Goal: Task Accomplishment & Management: Complete application form

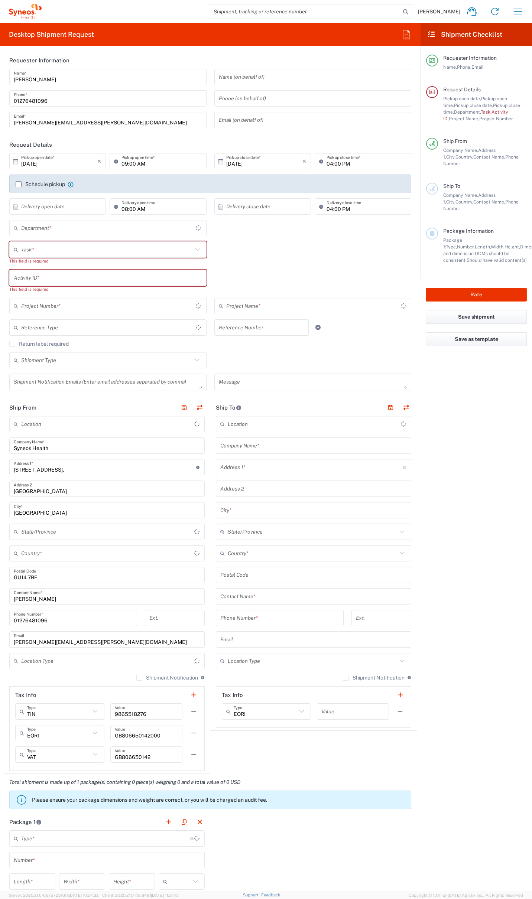
type input "[GEOGRAPHIC_DATA]"
type input "4510"
type input "[GEOGRAPHIC_DATA]"
type input "Syneos Health UK Limited"
click at [402, 32] on icon "button" at bounding box center [405, 34] width 7 height 9
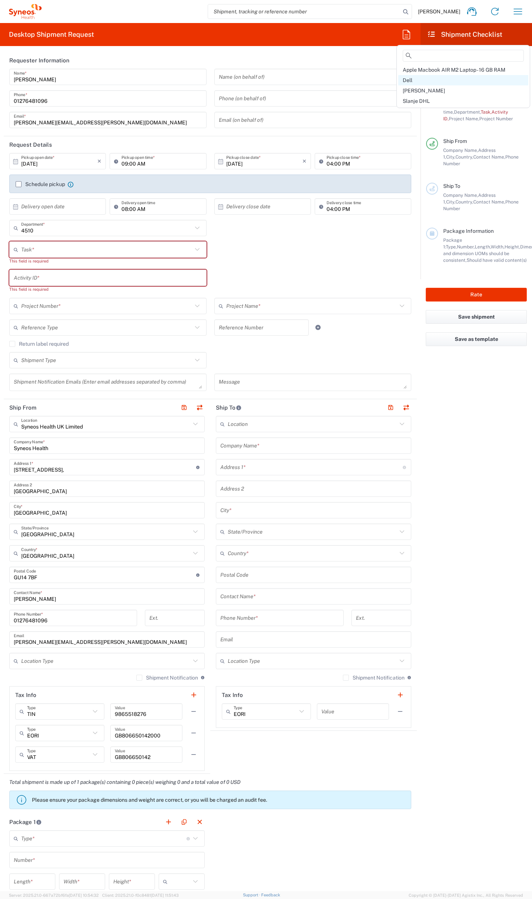
click at [413, 81] on div "Dell" at bounding box center [463, 80] width 130 height 10
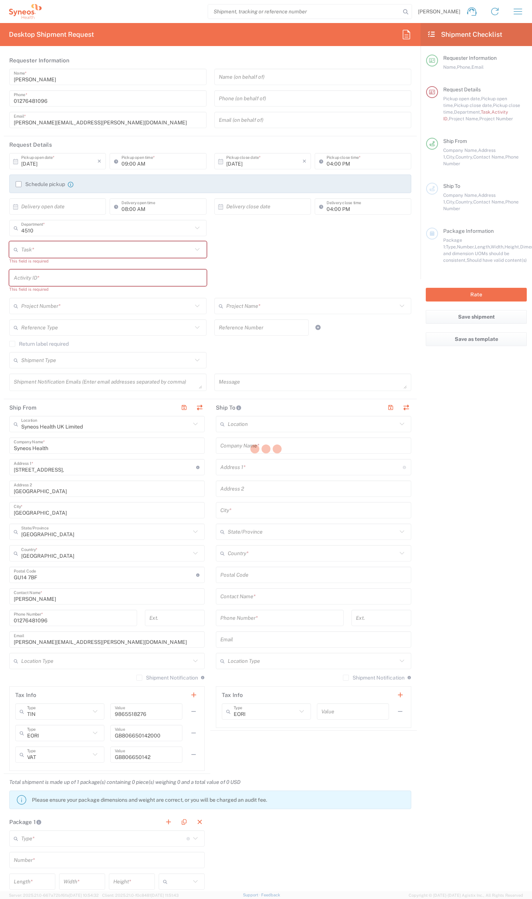
type input "07812176749"
type input "Break/Fix"
type input "."
type input "2017 4510-IT Operations"
type input "4510"
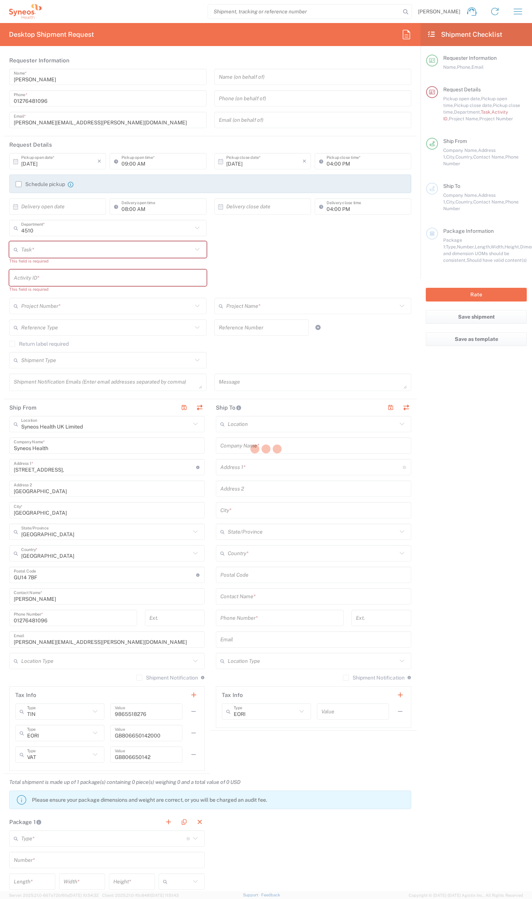
type input "Syneos Health UK Limited"
type input "Residential/Home"
type input "Syneos Health"
type input "[STREET_ADDRESS]"
type input "Milngavie"
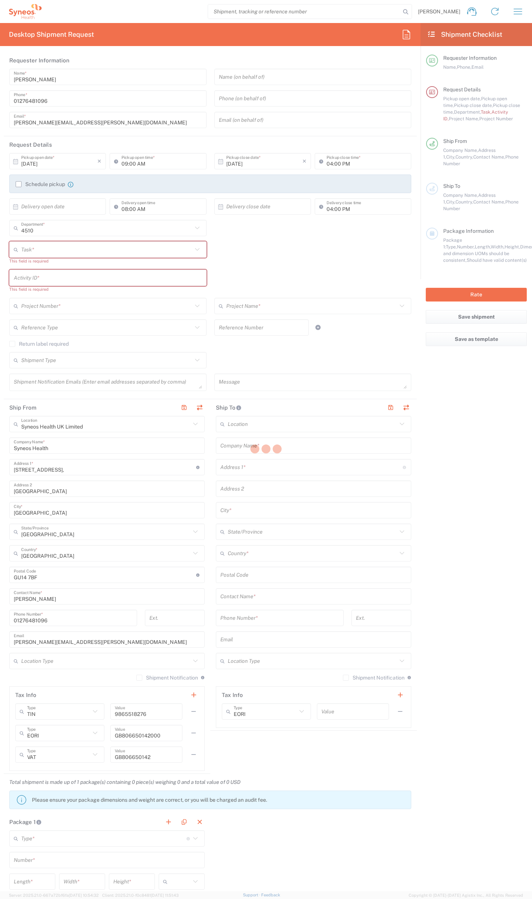
type input "[GEOGRAPHIC_DATA]"
type input "G627AL"
type input "[PERSON_NAME]"
type input "0774 744 2295"
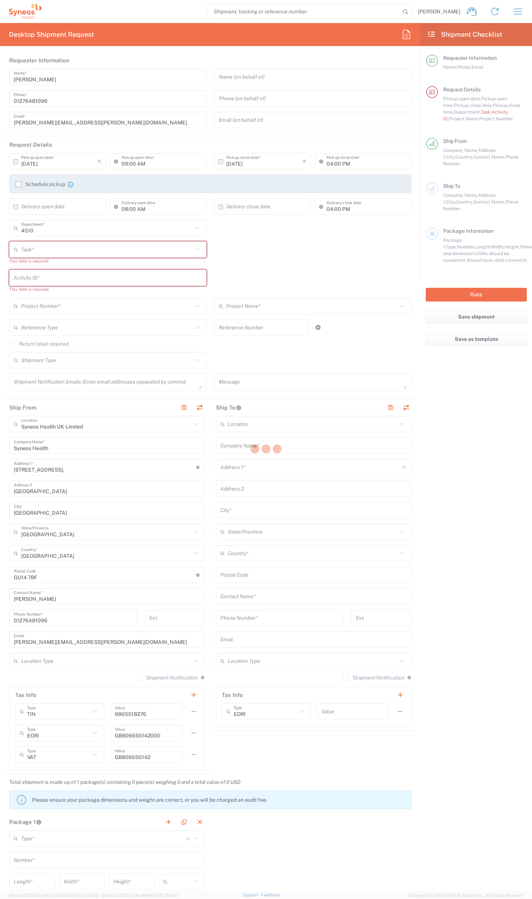
type input "Residential/Home"
type input "Adult Signature Required"
type input "Sender/Shipper"
type input "12:00 PM"
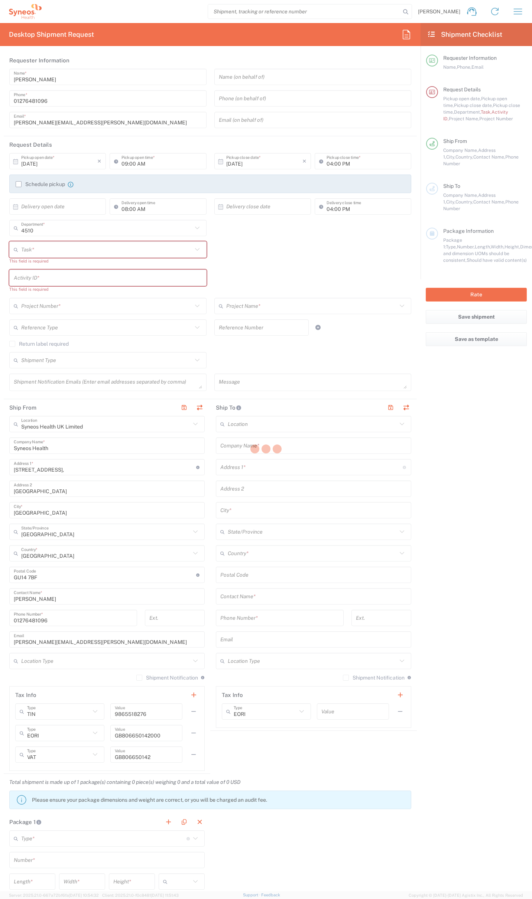
type input "01:00 AM"
type textarea "[PERSON_NAME][EMAIL_ADDRESS][PERSON_NAME][DOMAIN_NAME]"
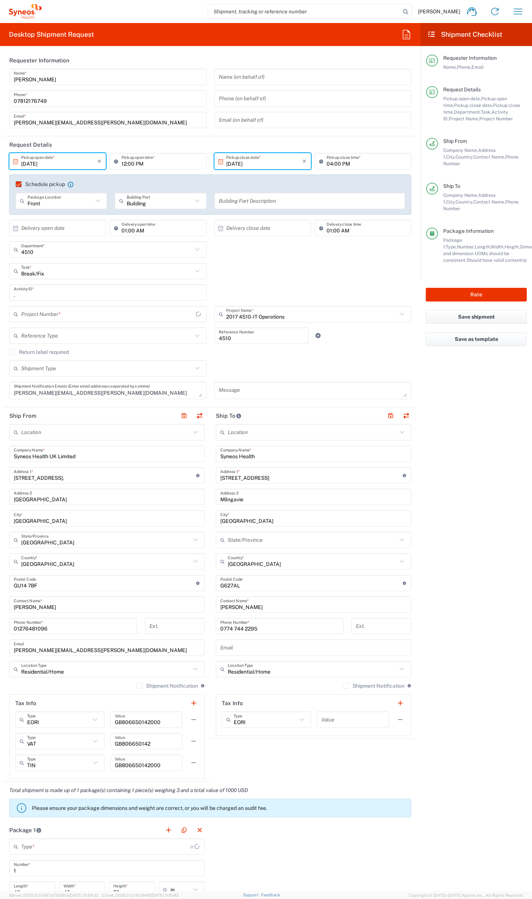
type input "2017.4510_IT_[MEDICAL_DATA]"
type input "Your Packaging"
drag, startPoint x: 242, startPoint y: 478, endPoint x: 179, endPoint y: 473, distance: 63.0
click at [179, 473] on div "Ship From Location [PERSON_NAME] LLC-[GEOGRAPHIC_DATA] [GEOGRAPHIC_DATA] [GEOGR…" at bounding box center [210, 594] width 413 height 375
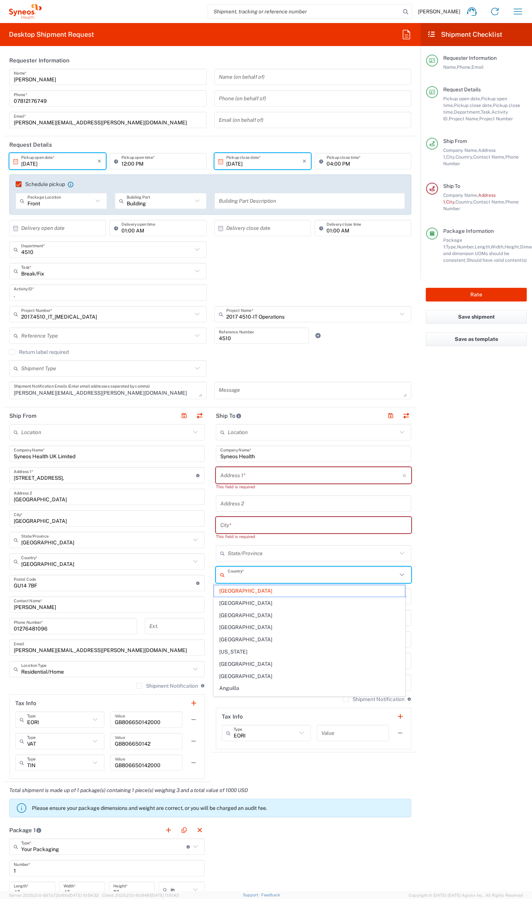
type input "[GEOGRAPHIC_DATA]"
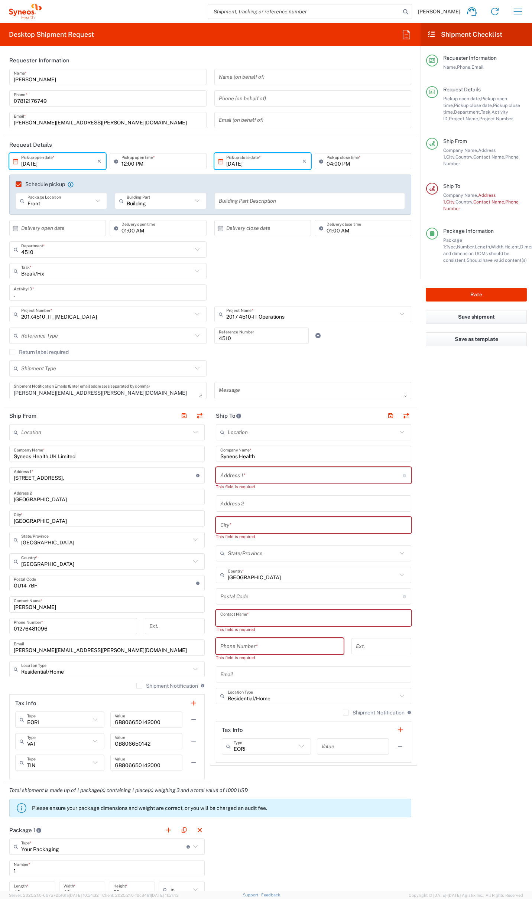
click at [275, 616] on input "text" at bounding box center [313, 617] width 186 height 13
paste input "[PERSON_NAME]"
type input "[PERSON_NAME]"
click at [267, 637] on input "tel" at bounding box center [279, 639] width 119 height 13
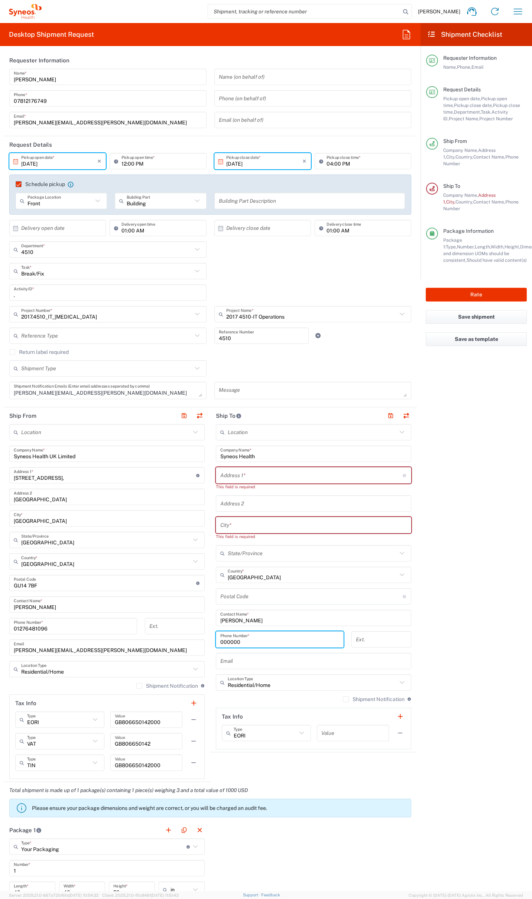
type input "000000"
click at [241, 596] on input "undefined" at bounding box center [311, 596] width 182 height 13
paste input "G72 8PU"
type input "G72 8PU"
click at [271, 525] on input "text" at bounding box center [313, 525] width 186 height 13
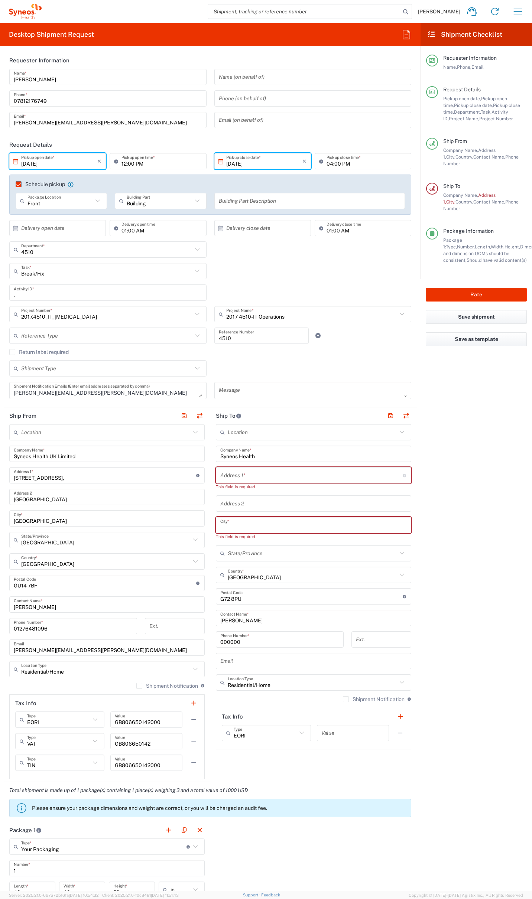
paste input "Cambuslang"
type input "Cambuslang"
click at [255, 474] on input "text" at bounding box center [311, 475] width 182 height 13
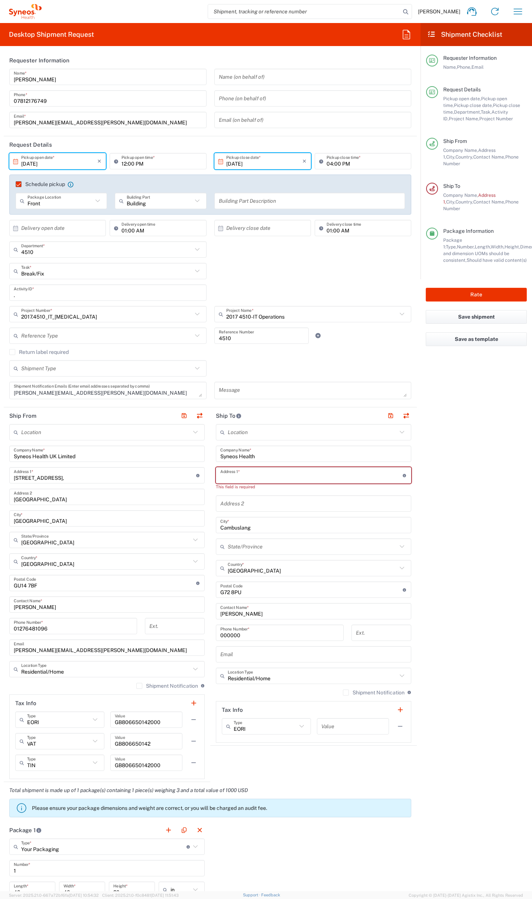
paste input "[STREET_ADDRESS]"
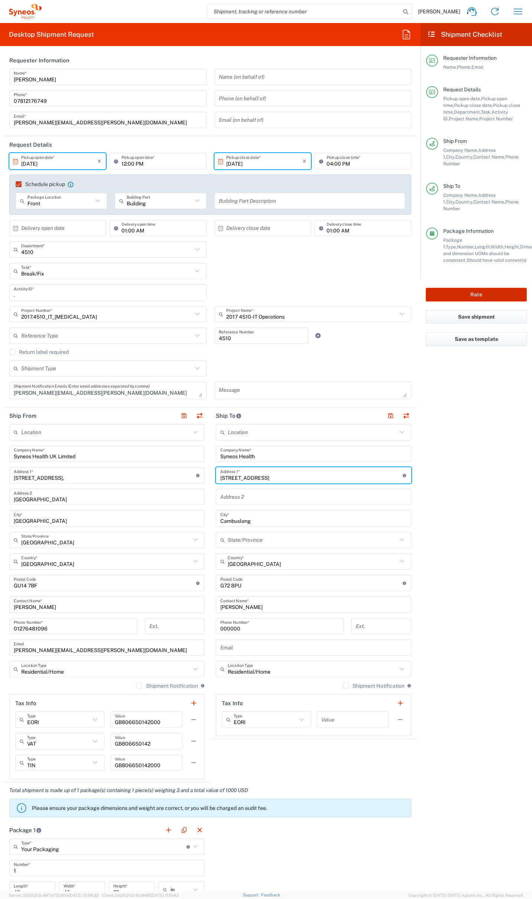
type input "[STREET_ADDRESS]"
click at [481, 288] on button "Rate" at bounding box center [475, 295] width 101 height 14
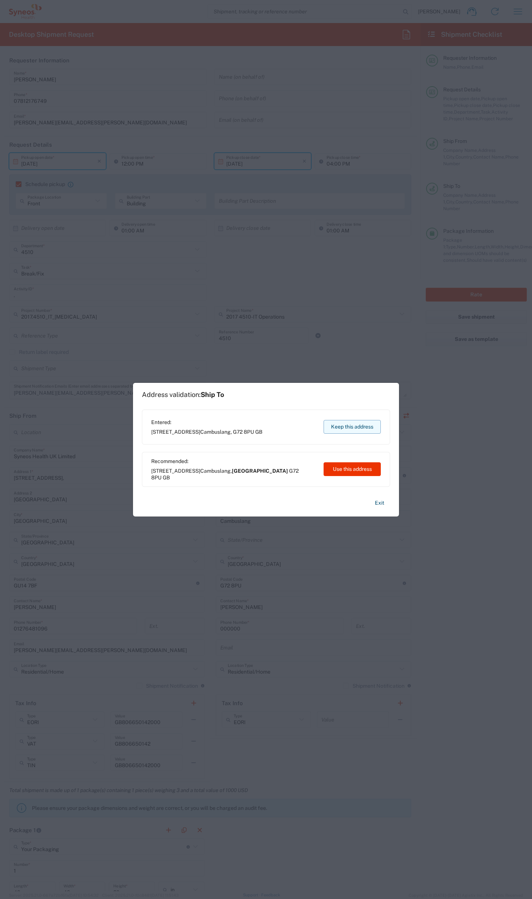
click at [355, 425] on button "Keep this address" at bounding box center [351, 427] width 57 height 14
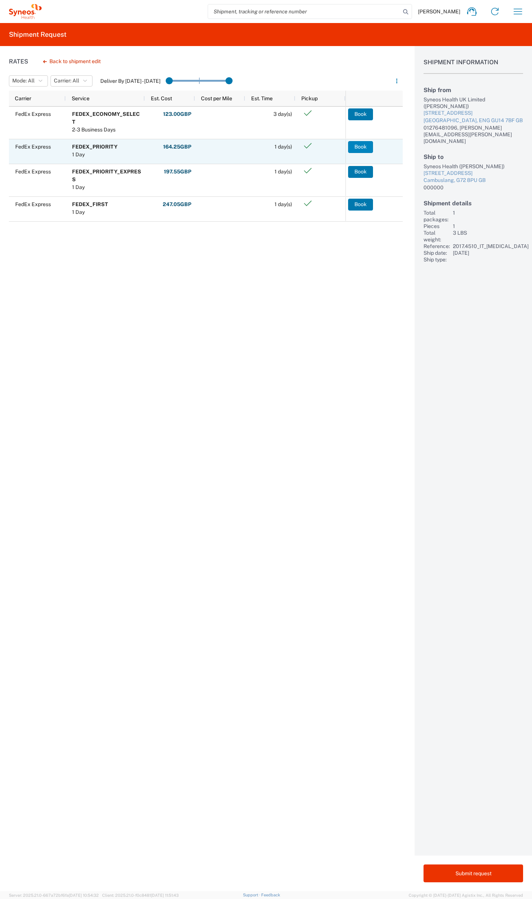
click at [357, 148] on button "Book" at bounding box center [360, 147] width 25 height 12
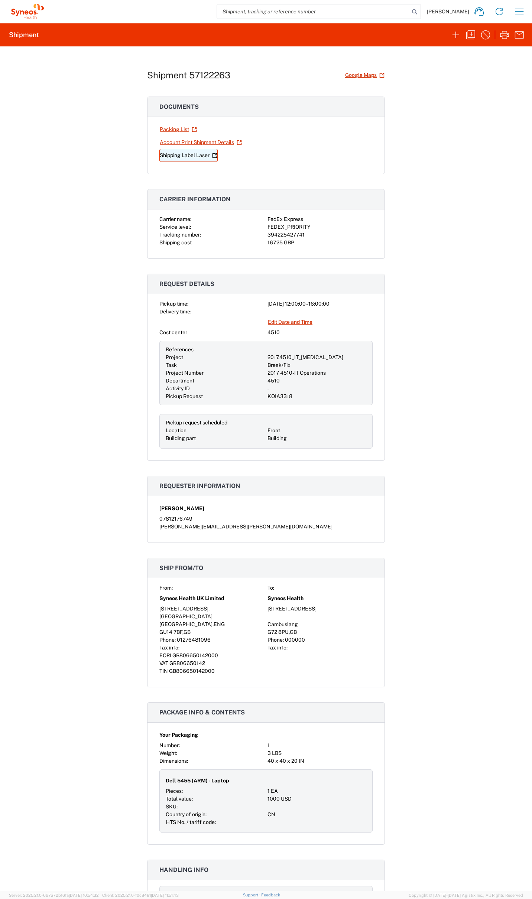
click at [189, 154] on link "Shipping Label Laser" at bounding box center [188, 155] width 58 height 13
click at [291, 235] on div "394225427741" at bounding box center [319, 235] width 105 height 8
copy div "394225427741"
click at [454, 34] on icon "button" at bounding box center [456, 35] width 12 height 12
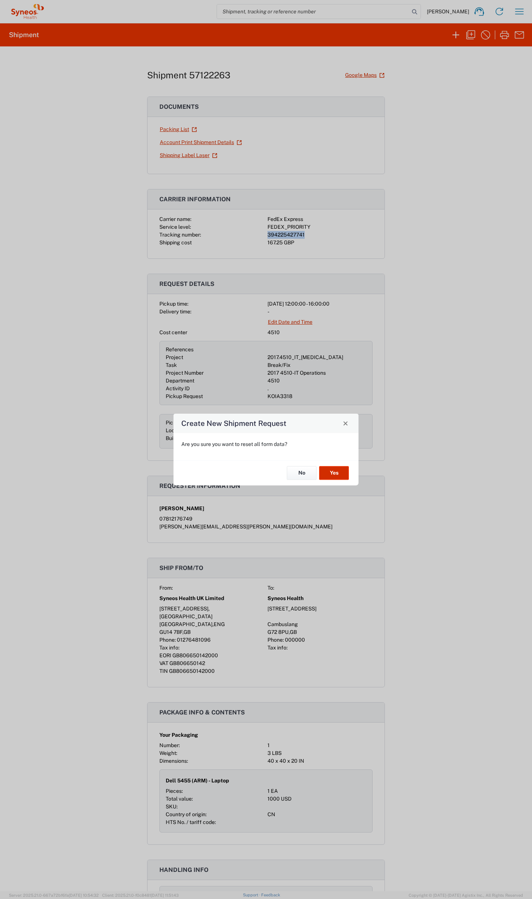
click at [342, 470] on button "Yes" at bounding box center [334, 473] width 30 height 14
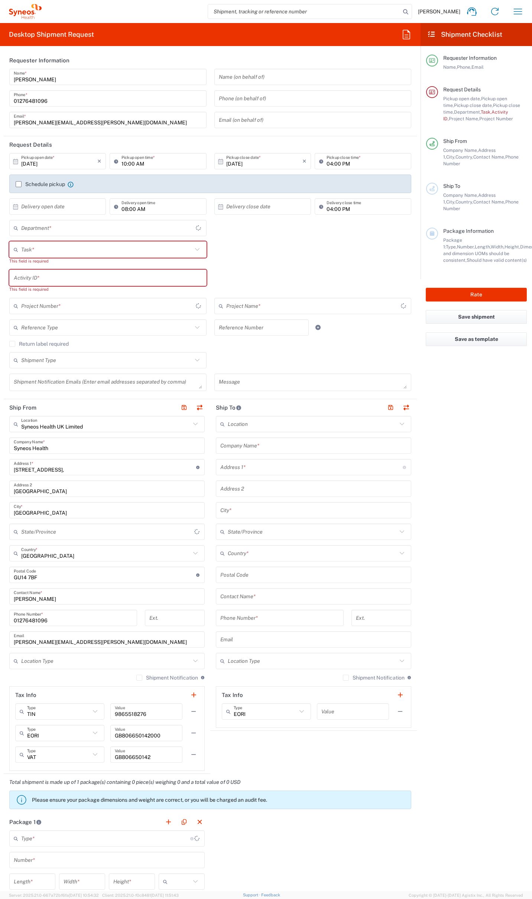
type input "[GEOGRAPHIC_DATA]"
type input "4510"
click at [404, 37] on icon "button" at bounding box center [406, 35] width 12 height 12
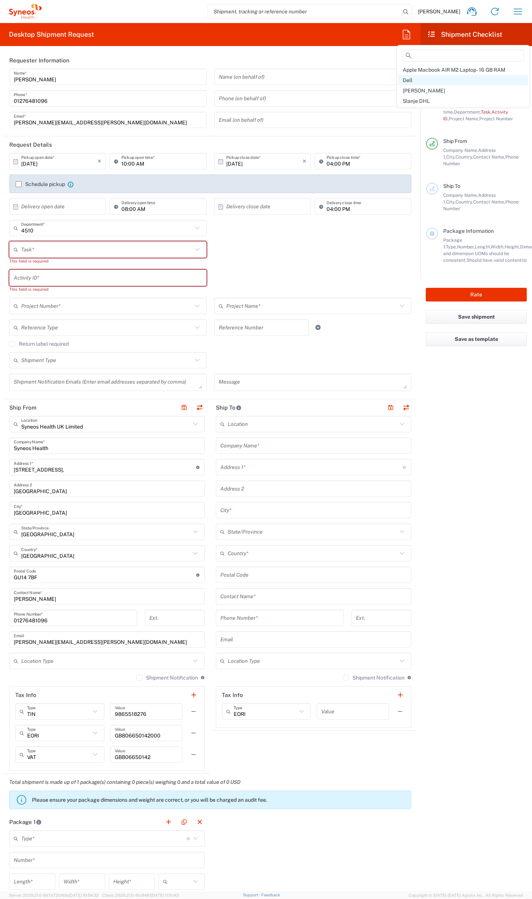
click at [414, 76] on div "Dell" at bounding box center [463, 80] width 130 height 10
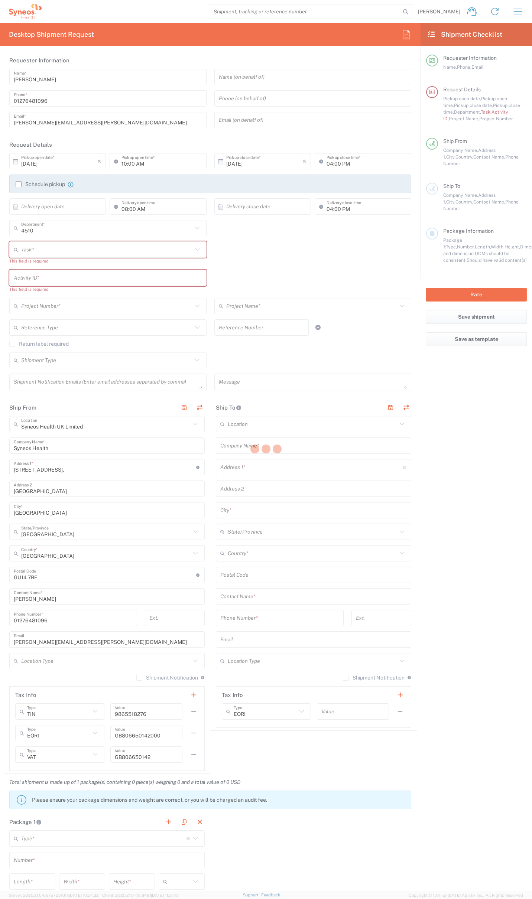
type input "07812176749"
type input "12:00 PM"
type input "01:00 AM"
type input "Break/Fix"
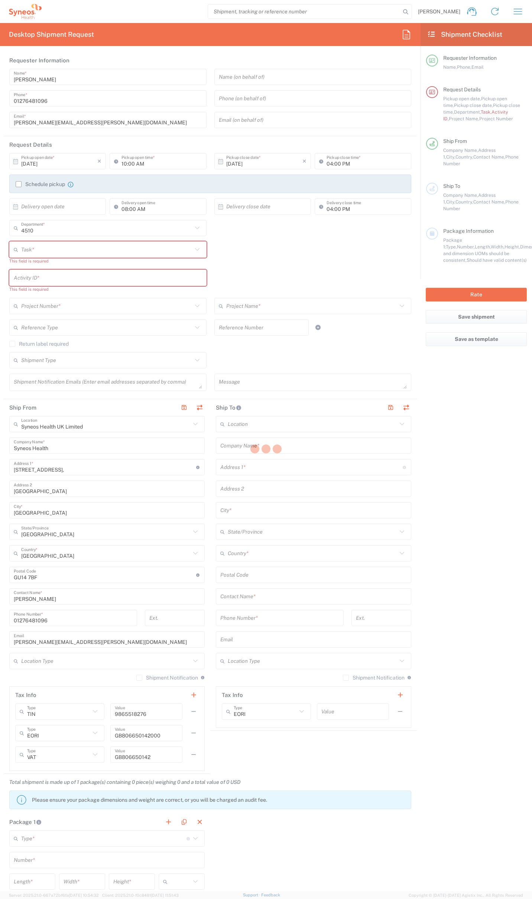
type input "."
type input "2017 4510-IT Operations"
type input "4510"
type textarea "[PERSON_NAME][EMAIL_ADDRESS][PERSON_NAME][DOMAIN_NAME]"
type input "Syneos Health UK Limited"
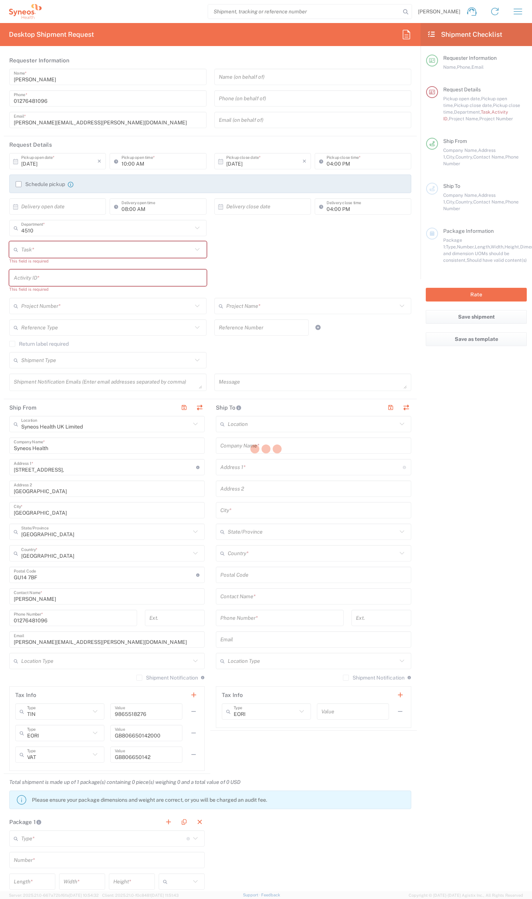
type input "Residential/Home"
type input "Syneos Health"
type input "[STREET_ADDRESS]"
type input "Milngavie"
type input "[GEOGRAPHIC_DATA]"
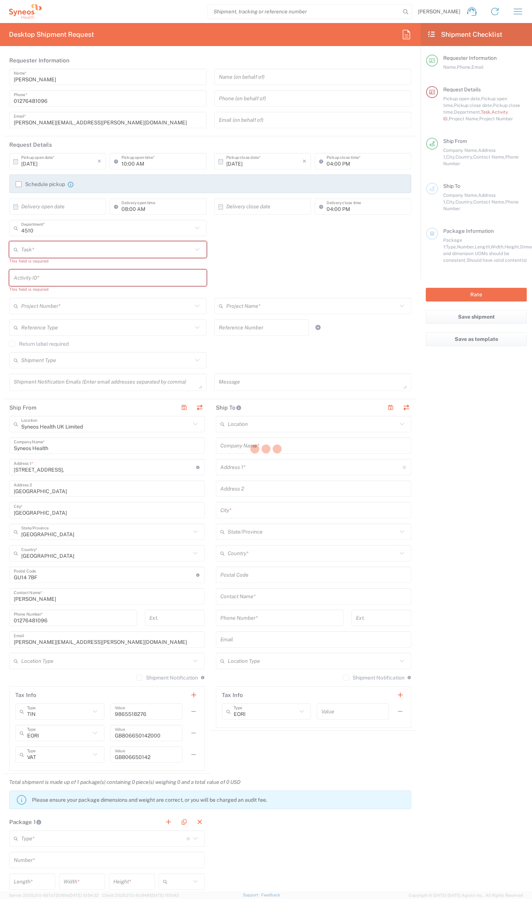
type input "[GEOGRAPHIC_DATA]"
type input "G627AL"
type input "[PERSON_NAME]"
type input "0774 744 2295"
type input "Residential/Home"
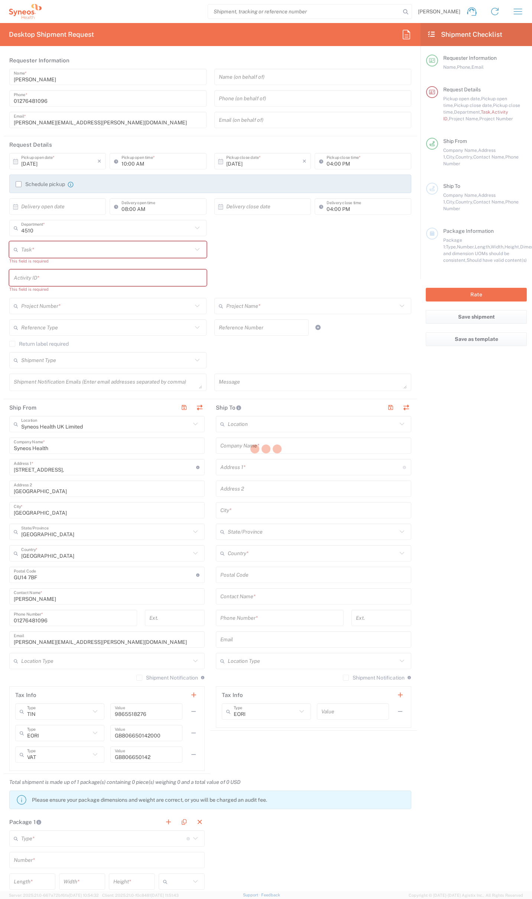
type input "Adult Signature Required"
type input "Sender/Shipper"
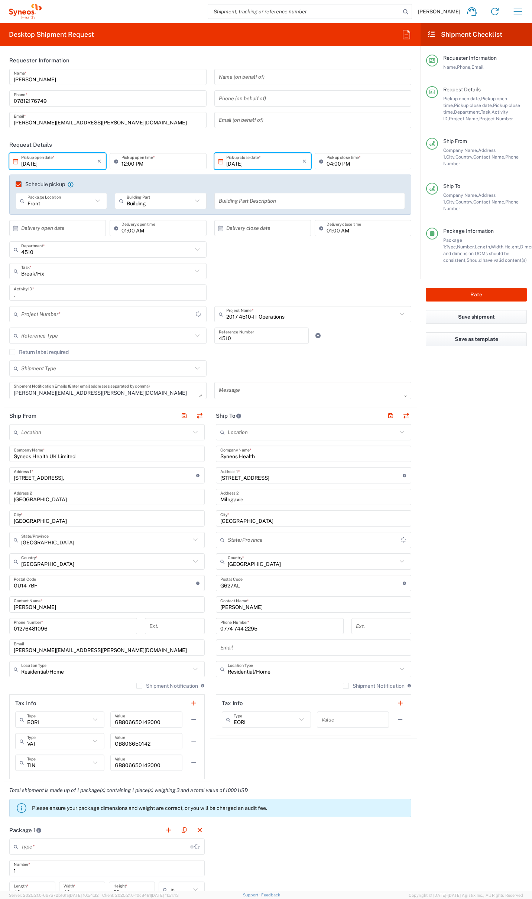
type input "Your Packaging"
type input "2017.4510_IT_[MEDICAL_DATA]"
drag, startPoint x: 271, startPoint y: 481, endPoint x: 206, endPoint y: 477, distance: 64.7
click at [206, 477] on div "Ship From Location [PERSON_NAME] LLC-[GEOGRAPHIC_DATA] [GEOGRAPHIC_DATA] [GEOGR…" at bounding box center [210, 594] width 413 height 375
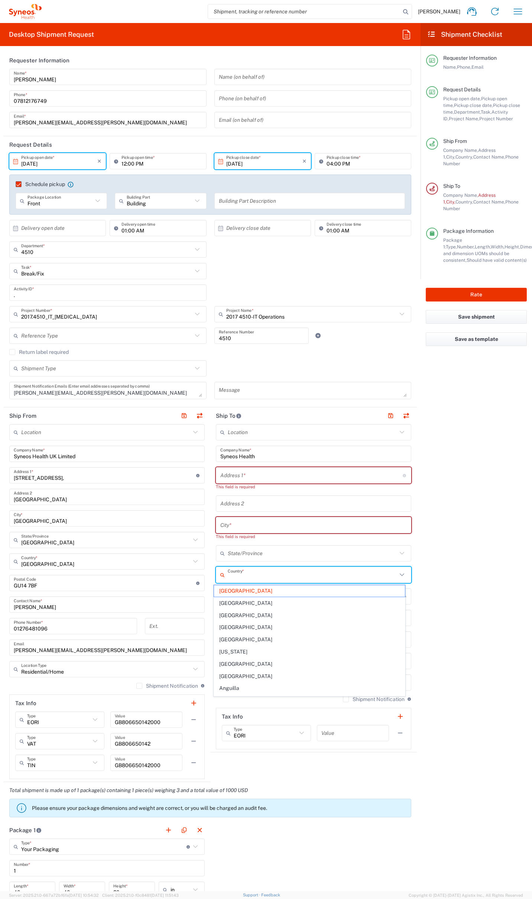
type input "[GEOGRAPHIC_DATA]"
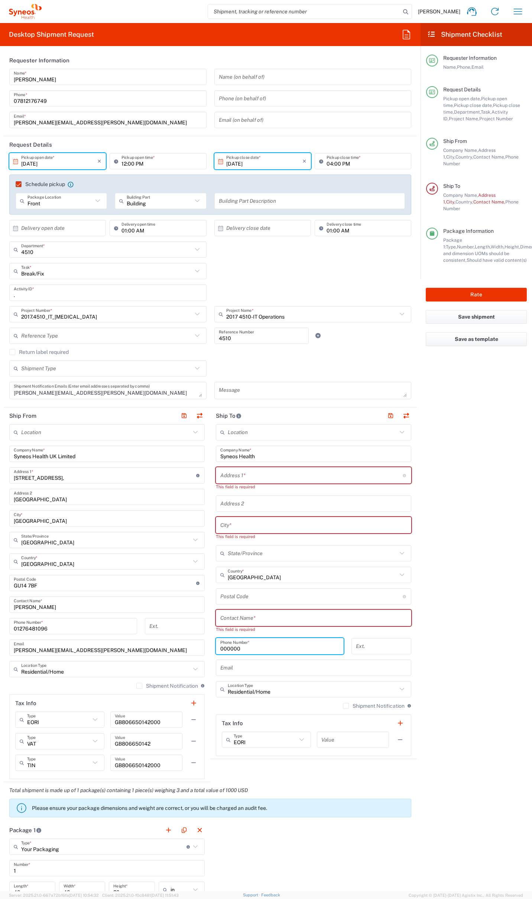
type input "000000"
drag, startPoint x: 222, startPoint y: 668, endPoint x: 229, endPoint y: 667, distance: 6.7
click at [223, 668] on input "text" at bounding box center [313, 667] width 186 height 13
paste input "[PERSON_NAME][EMAIL_ADDRESS][DOMAIN_NAME]"
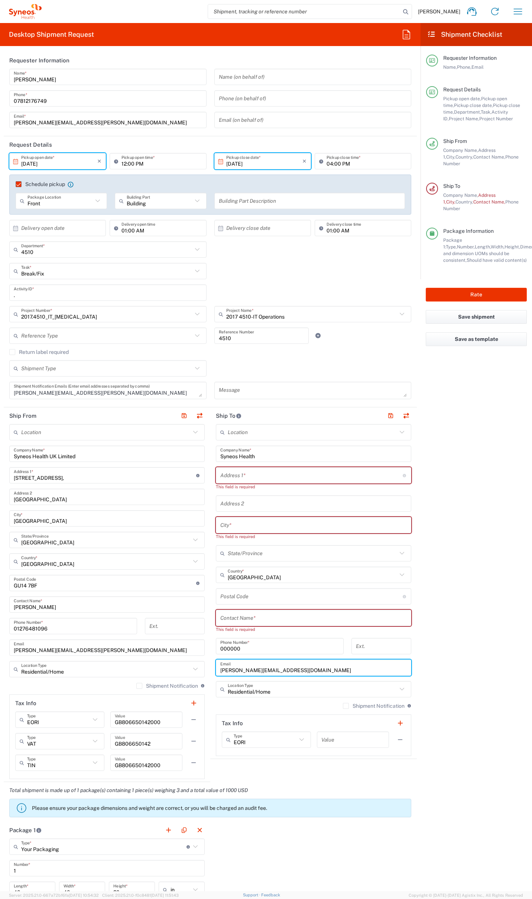
type input "[PERSON_NAME][EMAIL_ADDRESS][DOMAIN_NAME]"
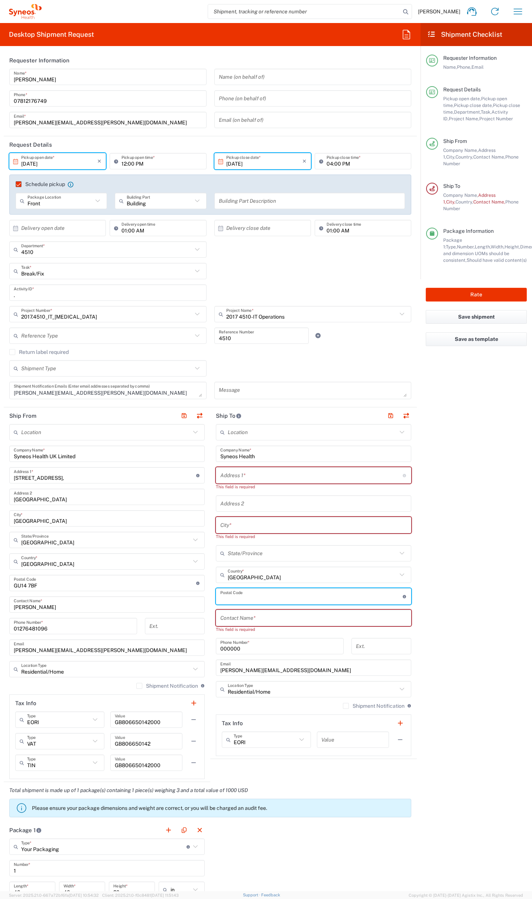
drag, startPoint x: 251, startPoint y: 598, endPoint x: 261, endPoint y: 598, distance: 9.3
click at [253, 598] on input "undefined" at bounding box center [311, 596] width 182 height 13
paste input "RH17 7PD"
type input "RH17 7PD"
click at [267, 618] on input "text" at bounding box center [313, 617] width 186 height 13
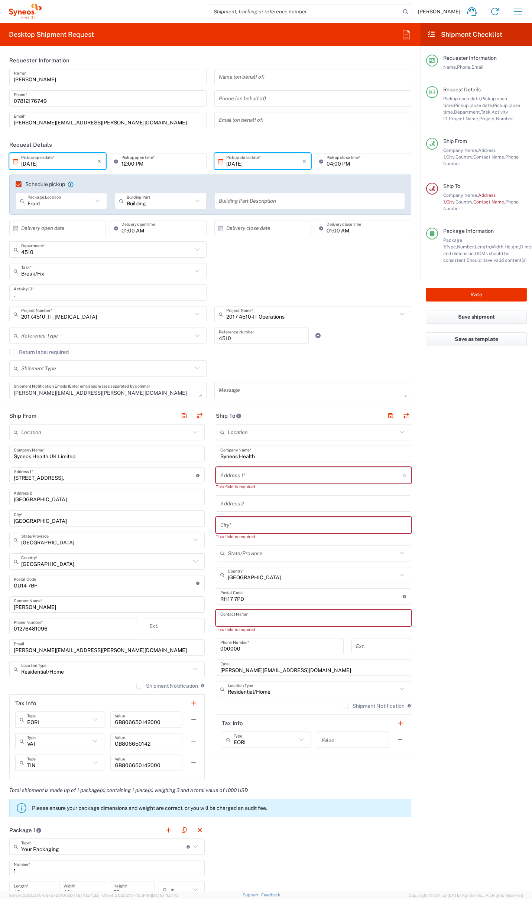
paste input "[PERSON_NAME]"
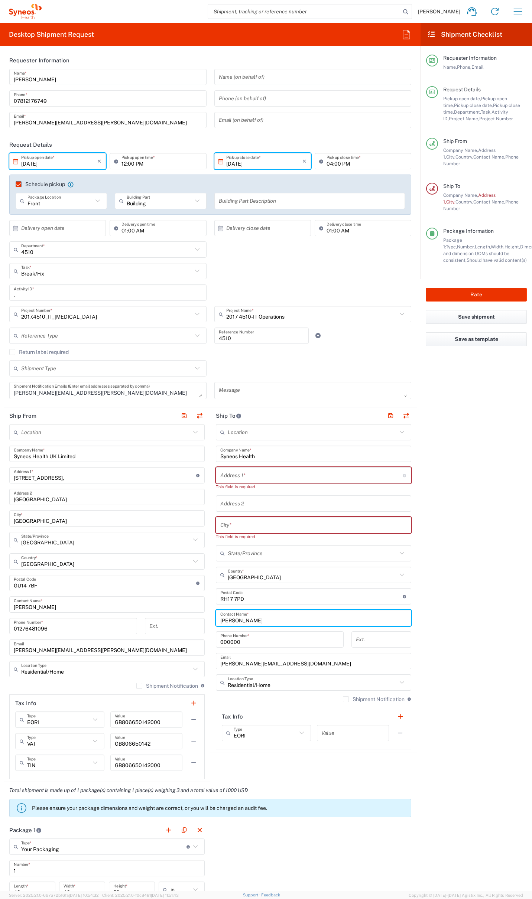
type input "[PERSON_NAME]"
click at [270, 526] on input "text" at bounding box center [313, 525] width 186 height 13
paste input "Haywards Heath"
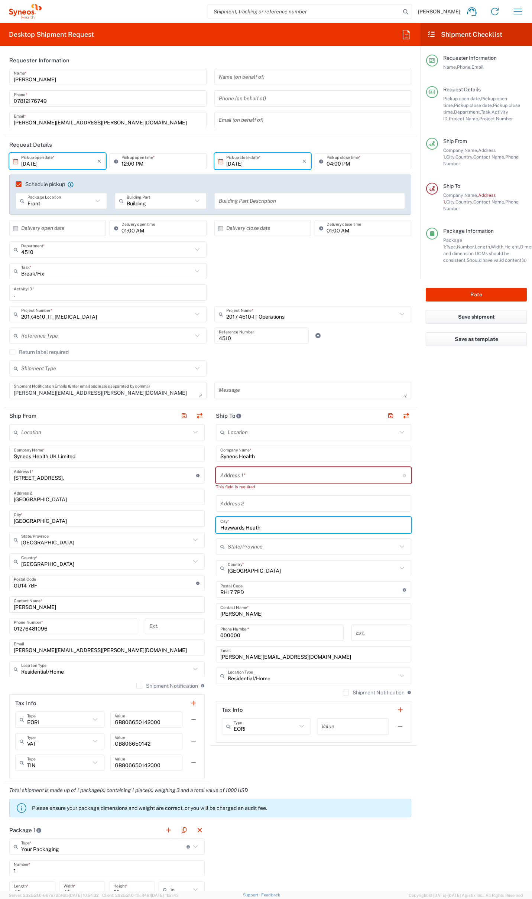
type input "Haywards Heath"
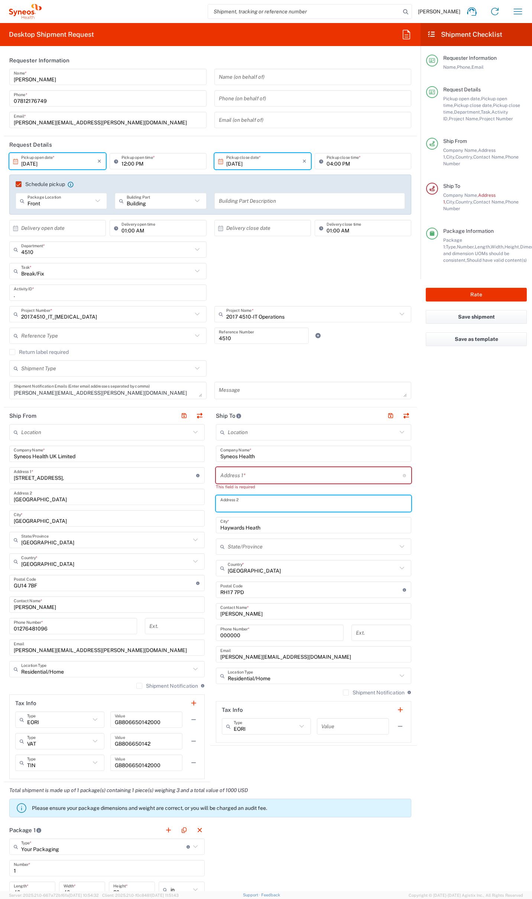
click at [242, 507] on input "text" at bounding box center [313, 503] width 186 height 13
paste input "Scaynes Hill"
type input "Scaynes Hill"
click at [251, 477] on input "text" at bounding box center [311, 475] width 182 height 13
paste input "2 The Coppice, [GEOGRAPHIC_DATA]"
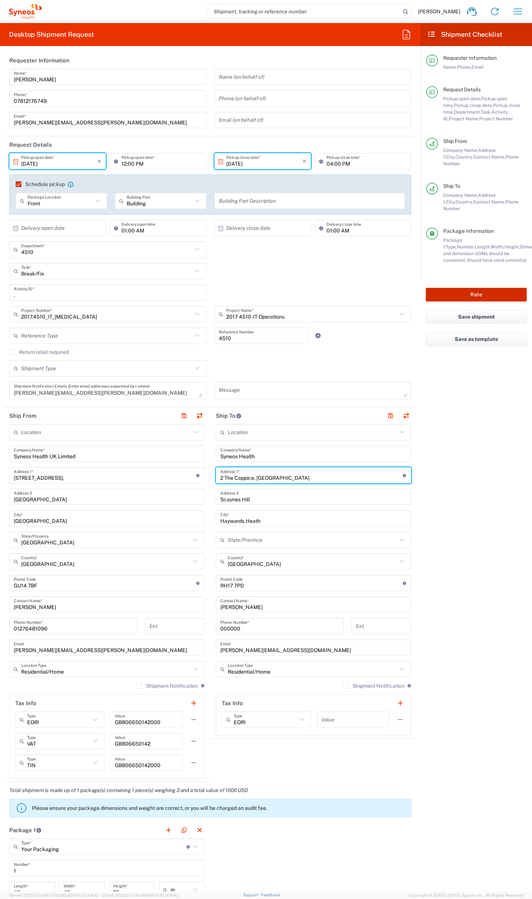
type input "2 The Coppice, [GEOGRAPHIC_DATA]"
click at [477, 288] on button "Rate" at bounding box center [475, 295] width 101 height 14
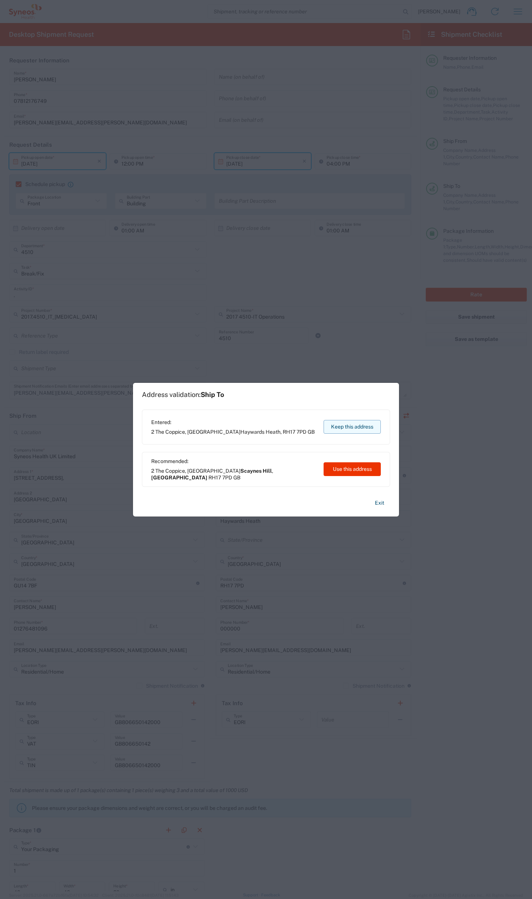
click at [363, 427] on button "Keep this address" at bounding box center [351, 427] width 57 height 14
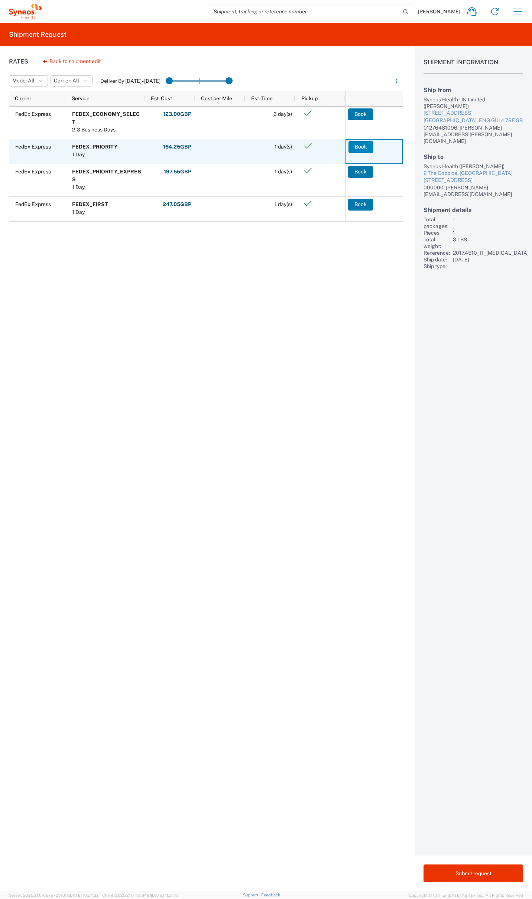
click at [356, 145] on button "Book" at bounding box center [360, 147] width 25 height 12
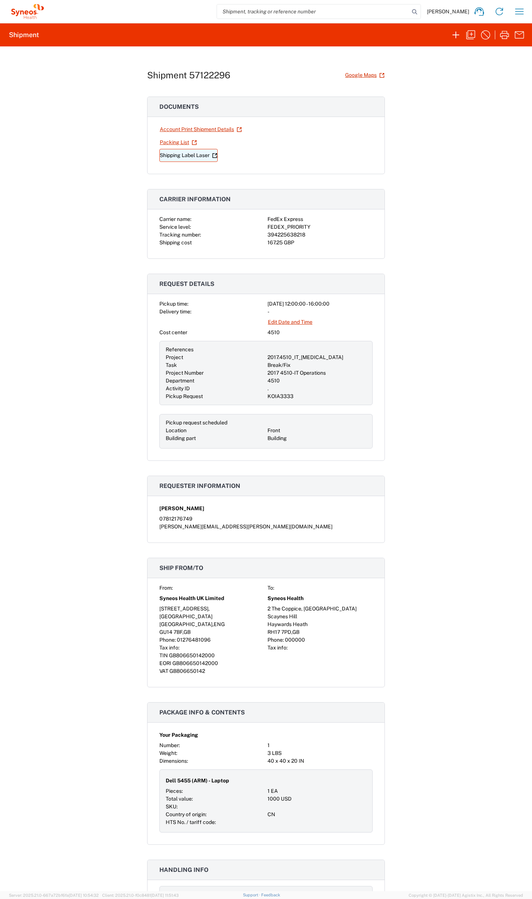
click at [191, 155] on link "Shipping Label Laser" at bounding box center [188, 155] width 58 height 13
click at [291, 232] on div "394225638218" at bounding box center [319, 235] width 105 height 8
copy div "394225638218"
click at [455, 34] on icon "button" at bounding box center [456, 35] width 12 height 12
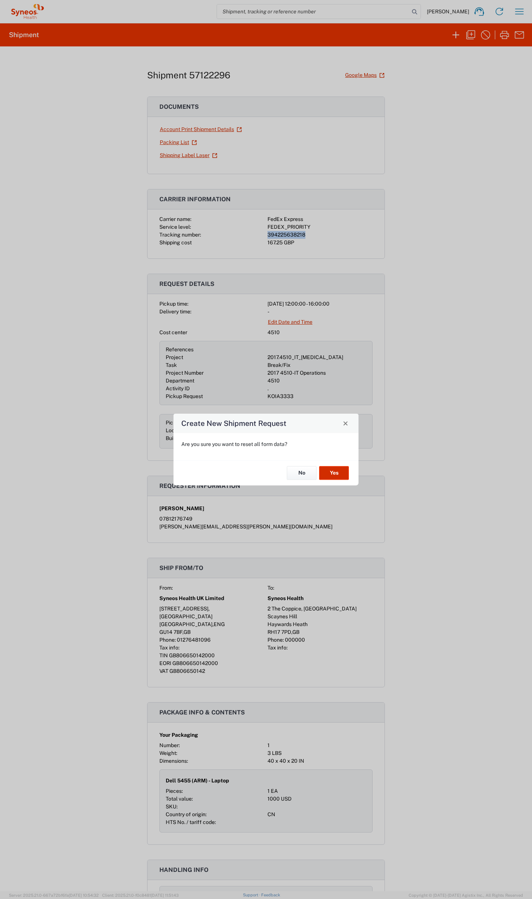
click at [332, 471] on button "Yes" at bounding box center [334, 473] width 30 height 14
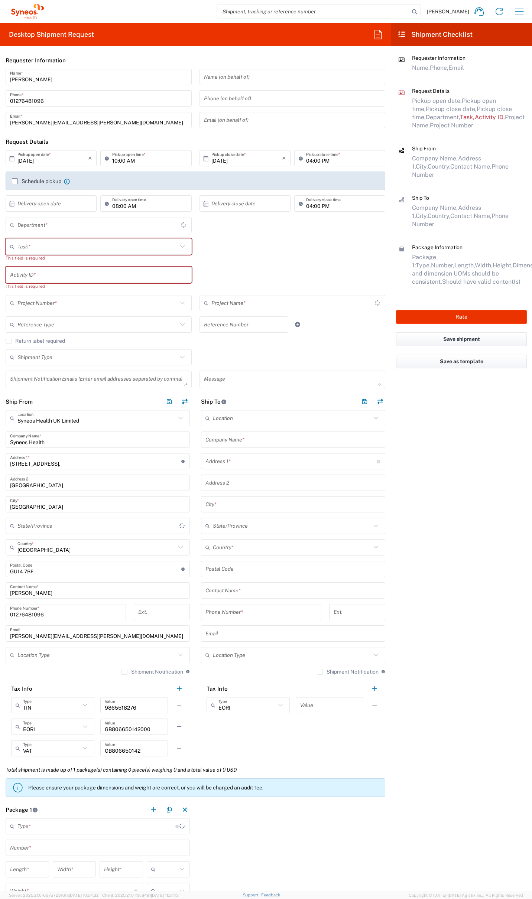
type input "[GEOGRAPHIC_DATA]"
type input "4510"
click at [376, 32] on icon "button" at bounding box center [378, 35] width 12 height 12
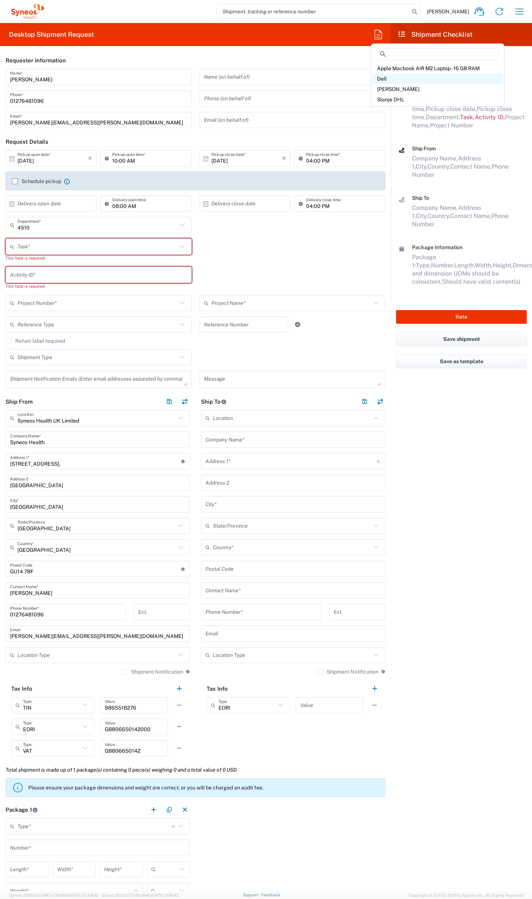
click at [383, 81] on span "Dell" at bounding box center [382, 79] width 10 height 6
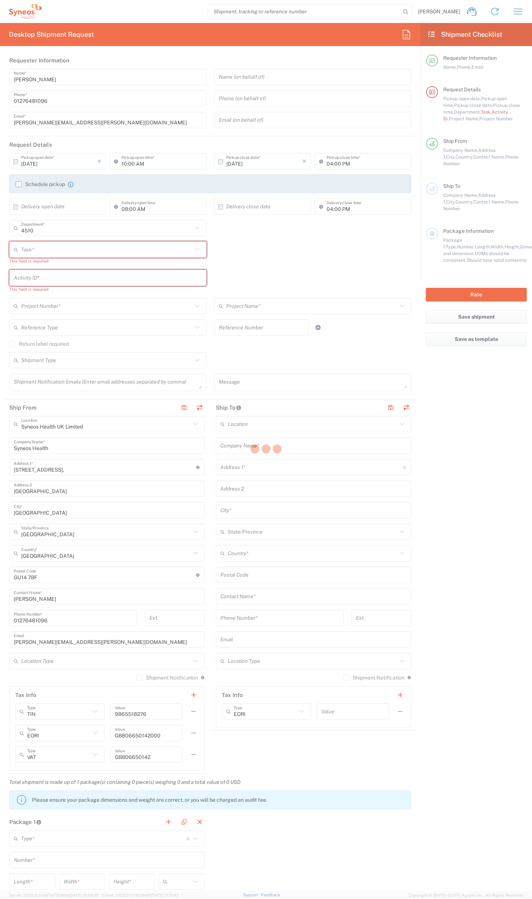
type input "07812176749"
type input "12:00 PM"
type input "01:00 AM"
type input "Break/Fix"
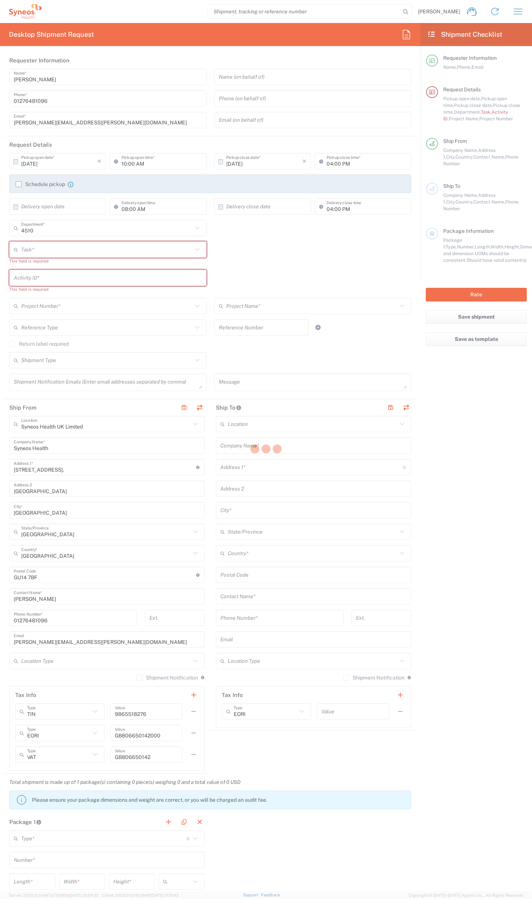
type input "."
type input "2017 4510-IT Operations"
type input "4510"
type textarea "[PERSON_NAME][EMAIL_ADDRESS][PERSON_NAME][DOMAIN_NAME]"
type input "Syneos Health UK Limited"
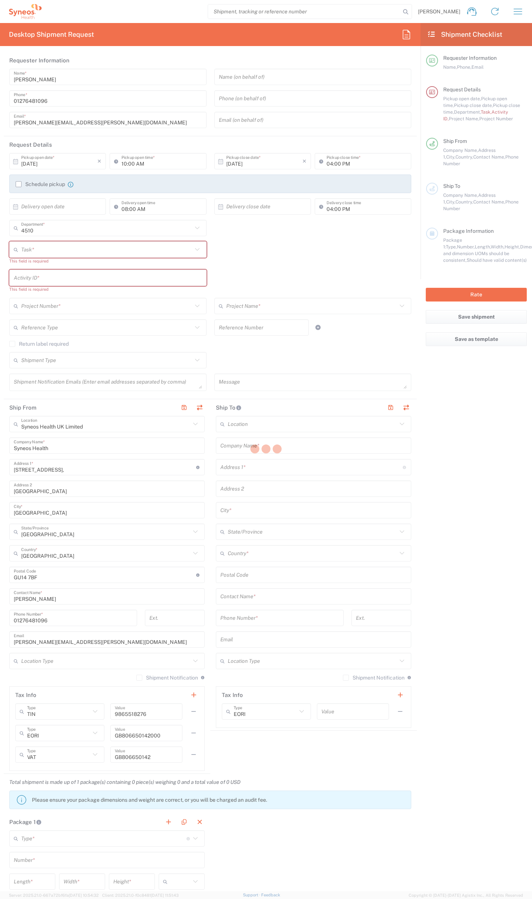
type input "Residential/Home"
type input "Syneos Health"
type input "[STREET_ADDRESS]"
type input "Milngavie"
type input "[GEOGRAPHIC_DATA]"
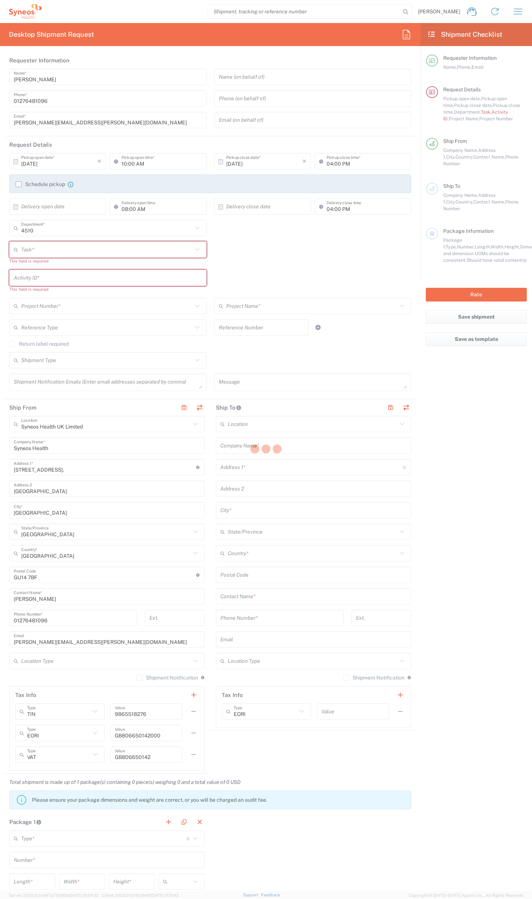
type input "[GEOGRAPHIC_DATA]"
type input "G627AL"
type input "[PERSON_NAME]"
type input "0774 744 2295"
type input "Residential/Home"
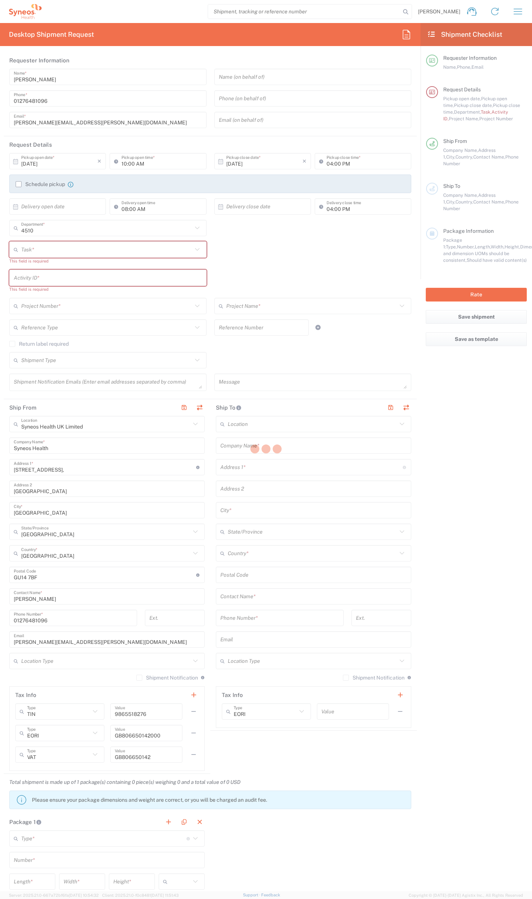
type input "Adult Signature Required"
type input "Sender/Shipper"
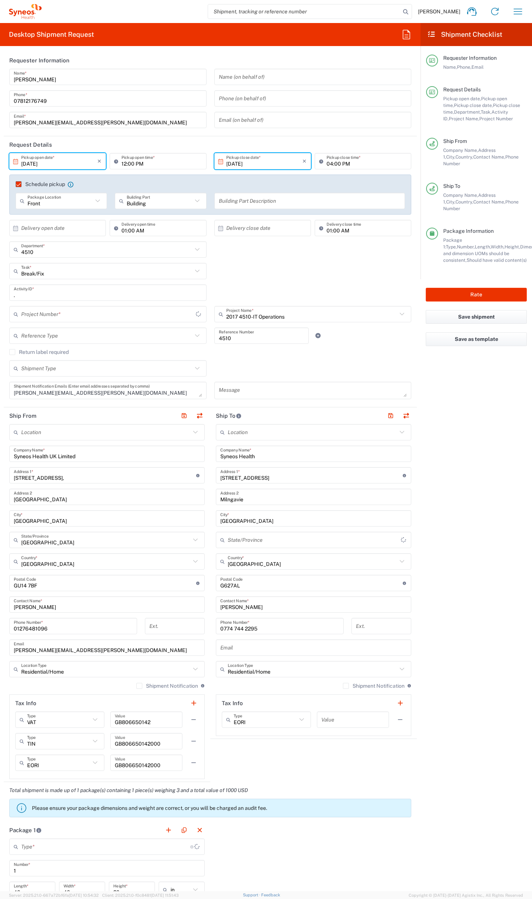
type input "Your Packaging"
type input "2017.4510_IT_[MEDICAL_DATA]"
drag, startPoint x: 252, startPoint y: 477, endPoint x: 213, endPoint y: 475, distance: 39.0
click at [216, 475] on div "[STREET_ADDRESS] Address 1 * For cross streets use street names with '&' or 'an…" at bounding box center [313, 475] width 195 height 16
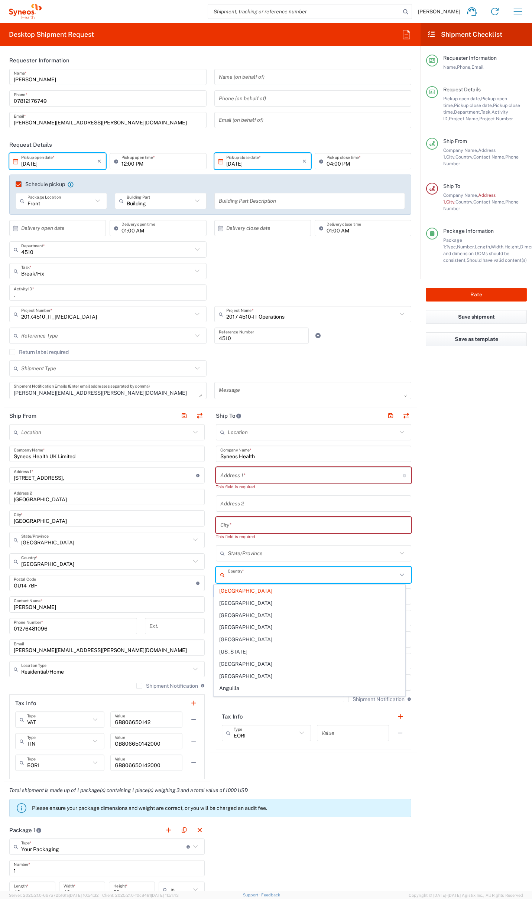
type input "[GEOGRAPHIC_DATA]"
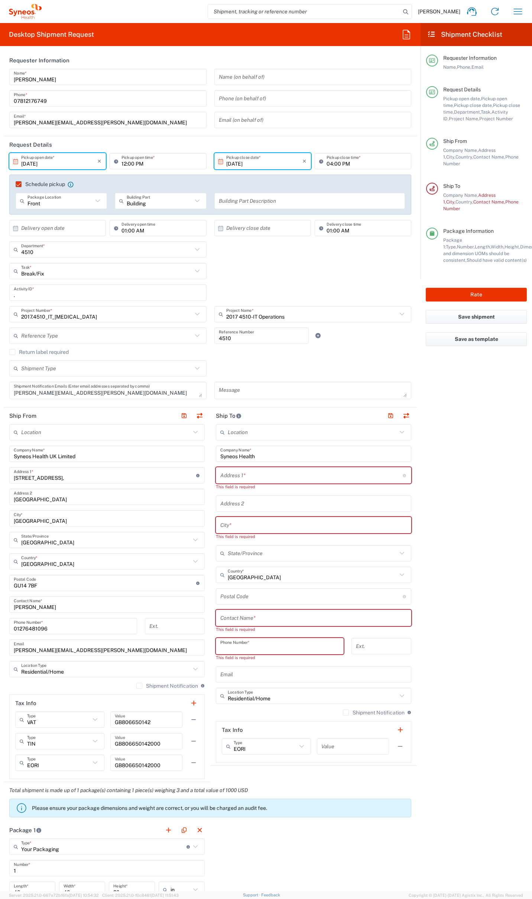
click at [258, 613] on input "text" at bounding box center [313, 617] width 186 height 13
paste input "[PERSON_NAME]"
type input "[PERSON_NAME]"
click at [254, 641] on input "tel" at bounding box center [279, 639] width 119 height 13
paste input "7767 670281"
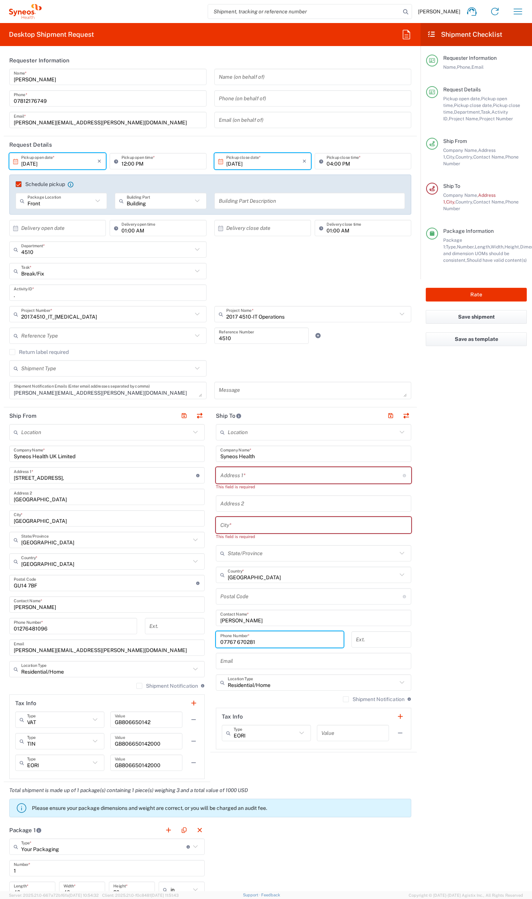
type input "07767 670281"
drag, startPoint x: 223, startPoint y: 656, endPoint x: 231, endPoint y: 660, distance: 8.6
click at [223, 656] on input "text" at bounding box center [313, 660] width 186 height 13
paste input "[PERSON_NAME][EMAIL_ADDRESS][PERSON_NAME][DOMAIN_NAME]"
type input "[PERSON_NAME][EMAIL_ADDRESS][PERSON_NAME][DOMAIN_NAME]"
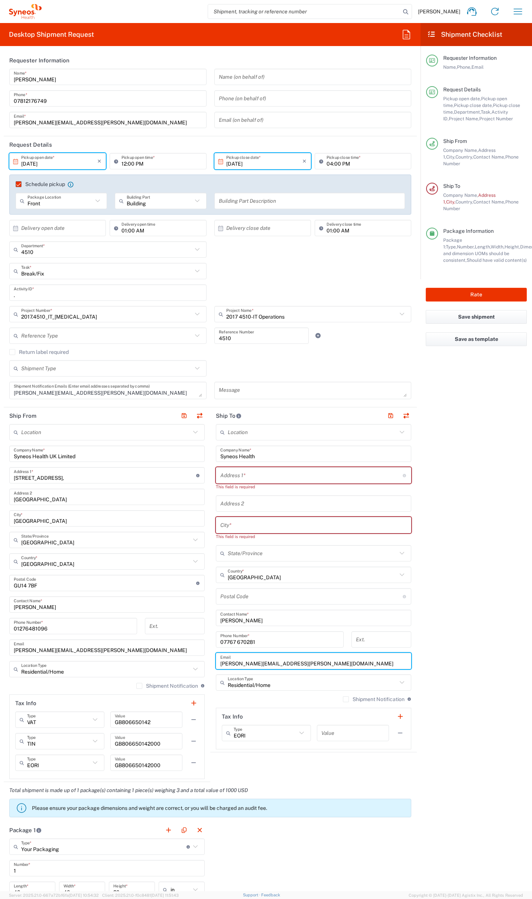
click at [234, 594] on input "undefined" at bounding box center [311, 596] width 182 height 13
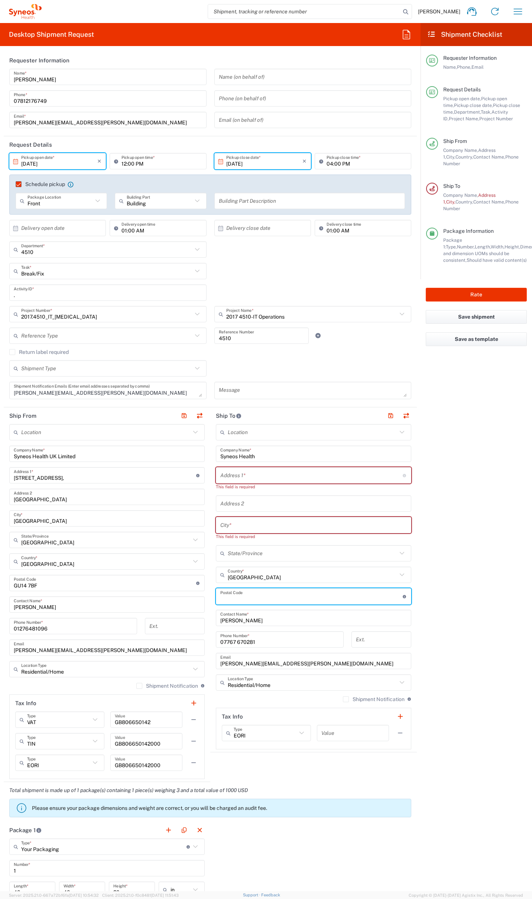
click at [255, 593] on input "undefined" at bounding box center [311, 596] width 182 height 13
paste input "SK10 5QZ"
type input "SK10 5QZ"
click at [242, 525] on input "text" at bounding box center [313, 525] width 186 height 13
paste input "[GEOGRAPHIC_DATA]"
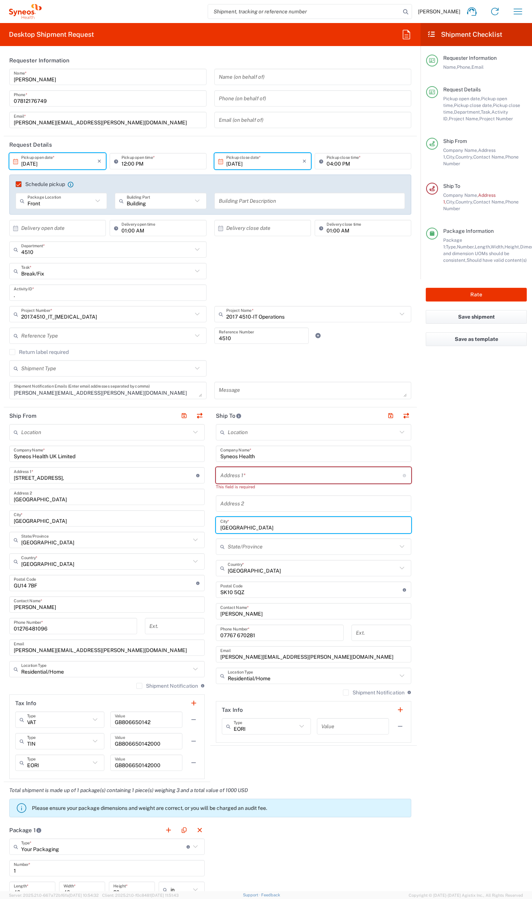
type input "[GEOGRAPHIC_DATA]"
click at [238, 503] on input "text" at bounding box center [313, 503] width 186 height 13
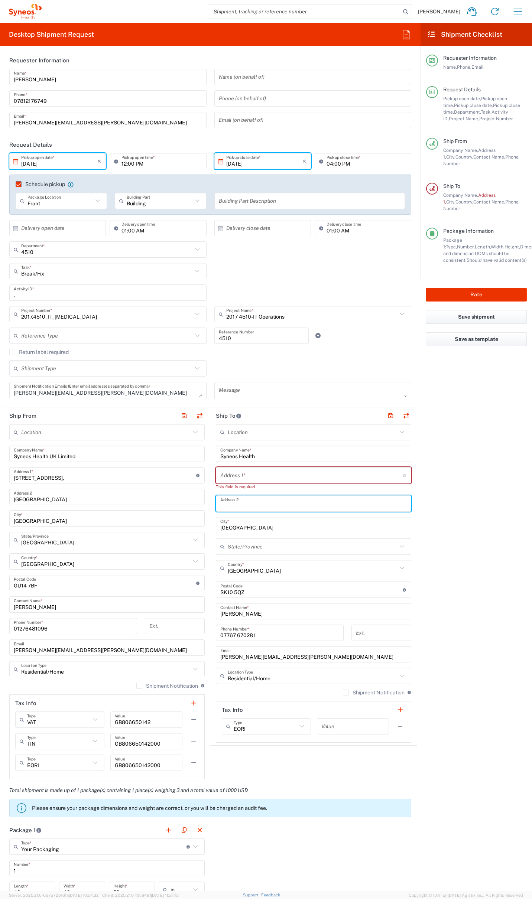
paste input "Macclesfield"
type input "Macclesfield"
click at [267, 475] on input "text" at bounding box center [311, 475] width 182 height 13
paste input "[STREET_ADDRESS]"
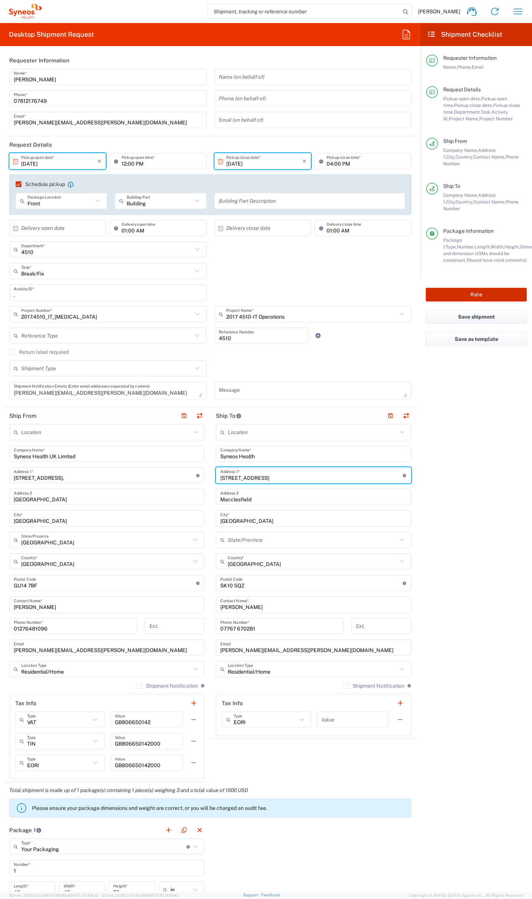
type input "[STREET_ADDRESS]"
click at [472, 288] on button "Rate" at bounding box center [475, 295] width 101 height 14
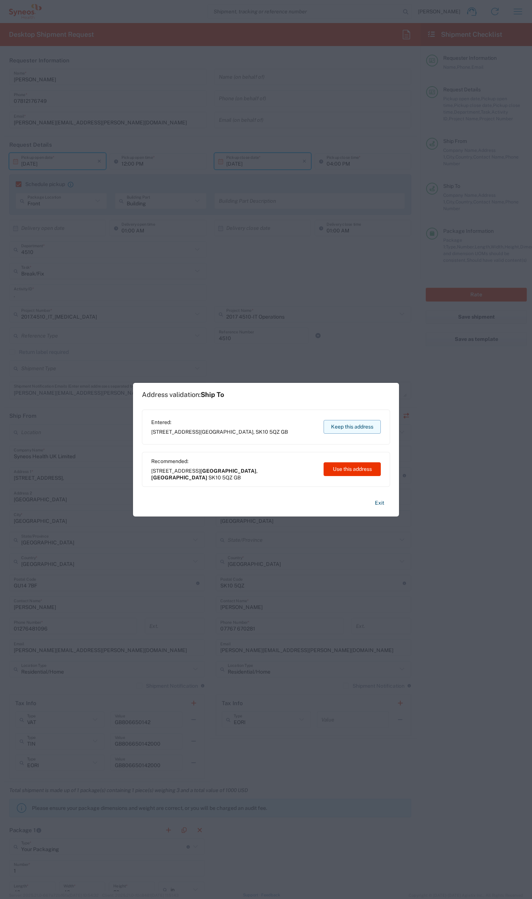
click at [353, 422] on button "Keep this address" at bounding box center [351, 427] width 57 height 14
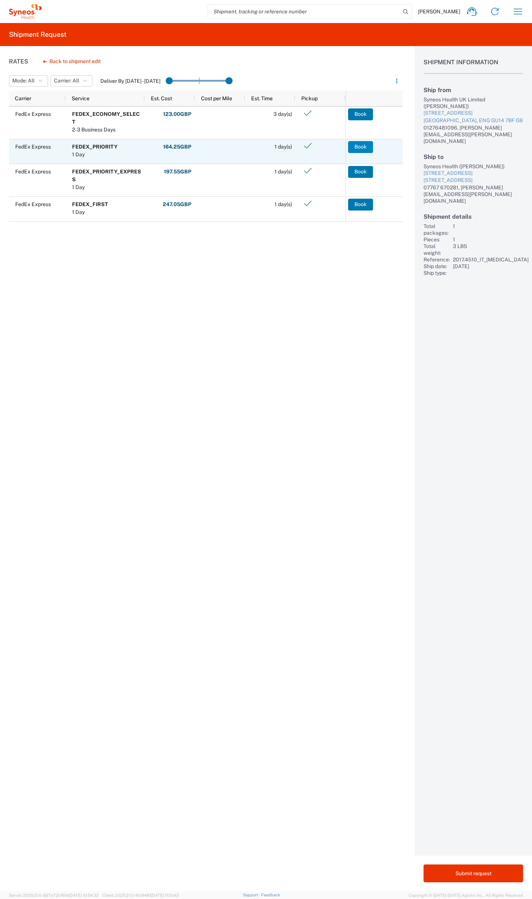
click at [361, 145] on button "Book" at bounding box center [360, 147] width 25 height 12
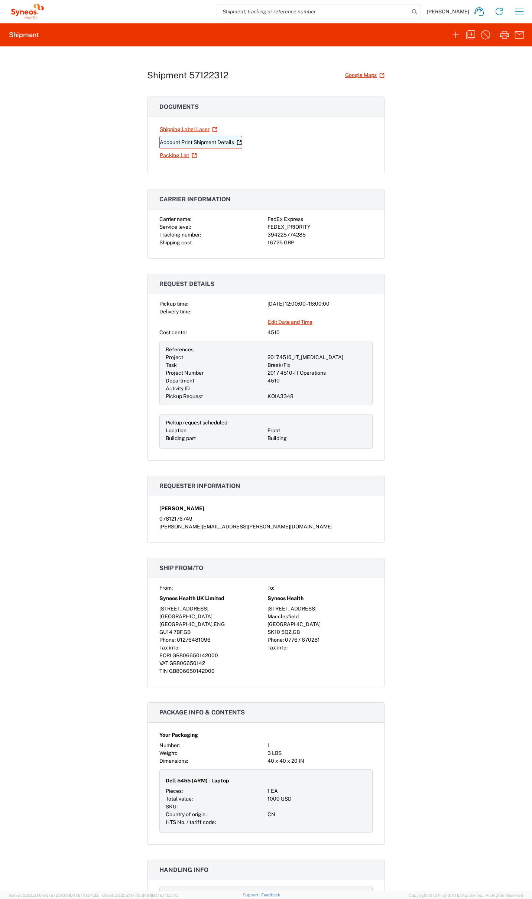
click at [207, 143] on link "Account Print Shipment Details" at bounding box center [200, 142] width 83 height 13
click at [182, 127] on link "Shipping Label Laser" at bounding box center [188, 129] width 58 height 13
click at [288, 236] on div "394225774285" at bounding box center [319, 235] width 105 height 8
copy div "394225774285"
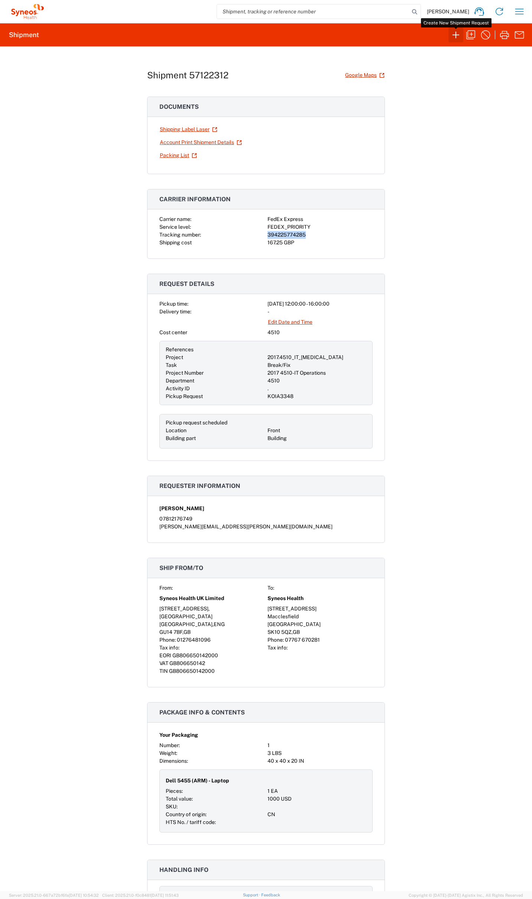
click at [455, 30] on icon "button" at bounding box center [456, 35] width 12 height 12
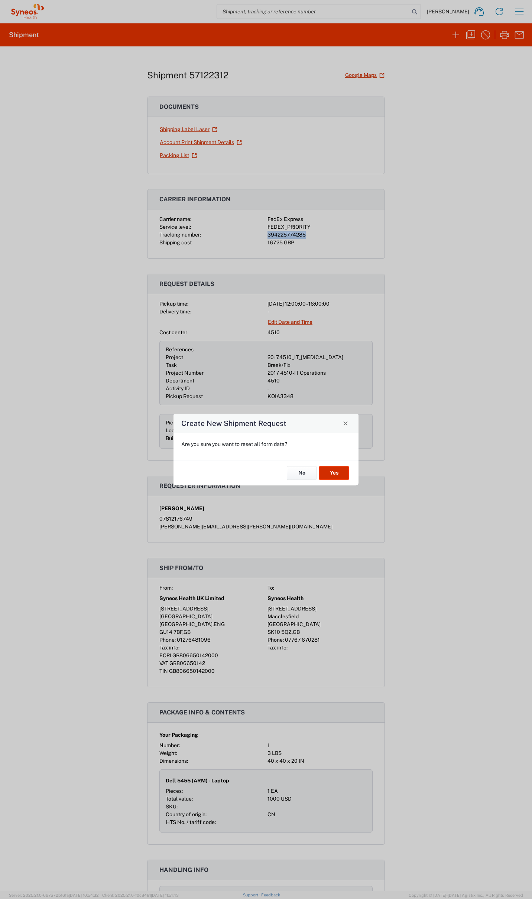
click at [339, 468] on button "Yes" at bounding box center [334, 473] width 30 height 14
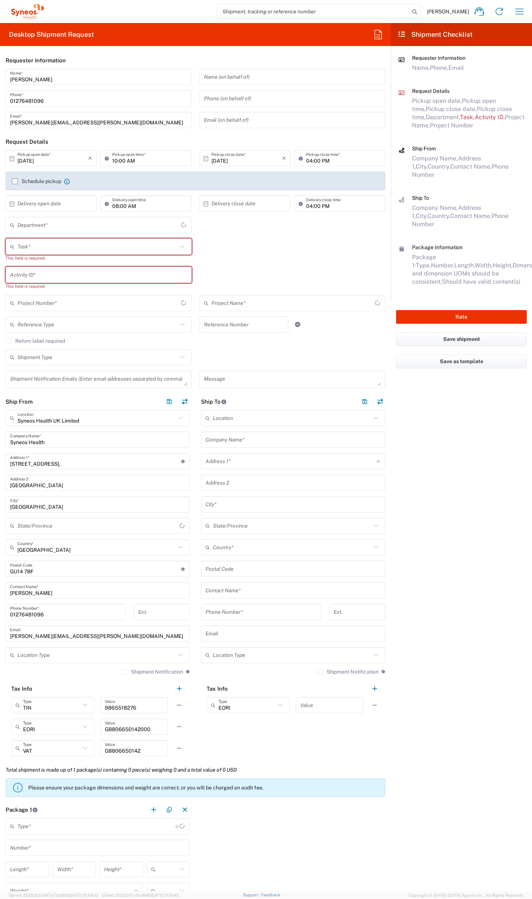
type input "[GEOGRAPHIC_DATA]"
type input "4510"
click at [378, 32] on icon "button" at bounding box center [378, 35] width 12 height 12
click at [403, 54] on input at bounding box center [437, 54] width 121 height 12
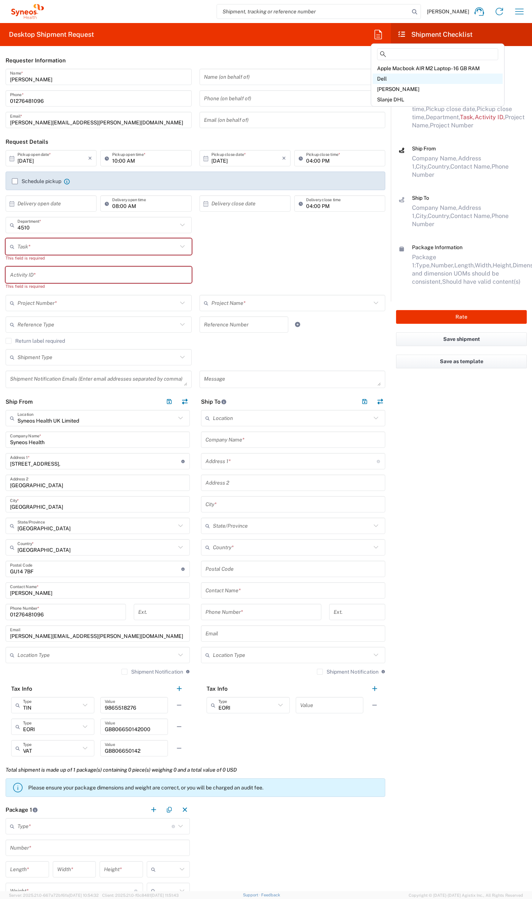
click at [387, 75] on div "Dell" at bounding box center [437, 79] width 130 height 10
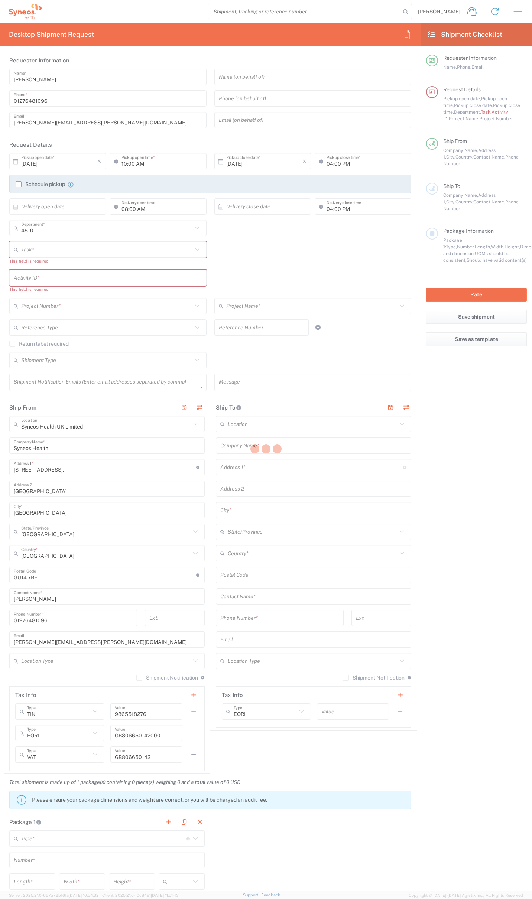
type input "07812176749"
type input "12:00 PM"
type input "01:00 AM"
type input "Break/Fix"
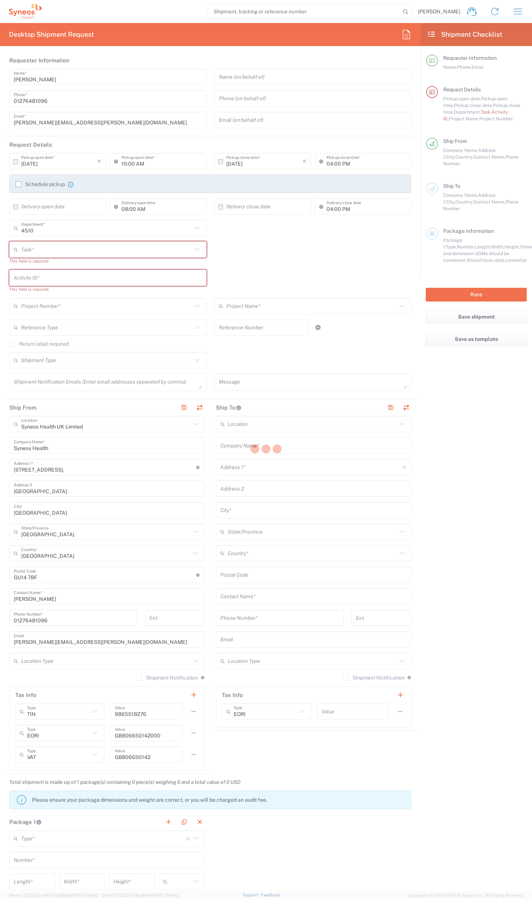
type input "."
type input "2017 4510-IT Operations"
type input "4510"
type textarea "[PERSON_NAME][EMAIL_ADDRESS][PERSON_NAME][DOMAIN_NAME]"
type input "Syneos Health UK Limited"
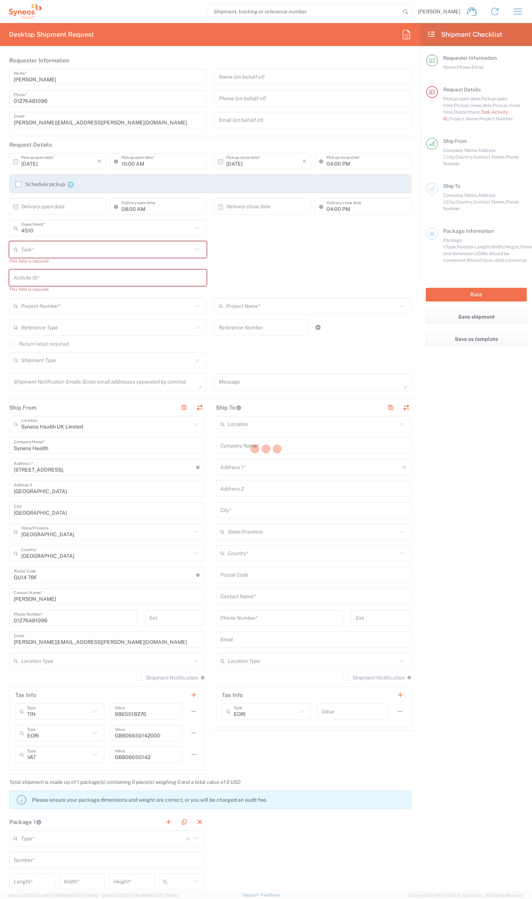
type input "Residential/Home"
type input "Syneos Health"
type input "[STREET_ADDRESS]"
type input "Milngavie"
type input "[GEOGRAPHIC_DATA]"
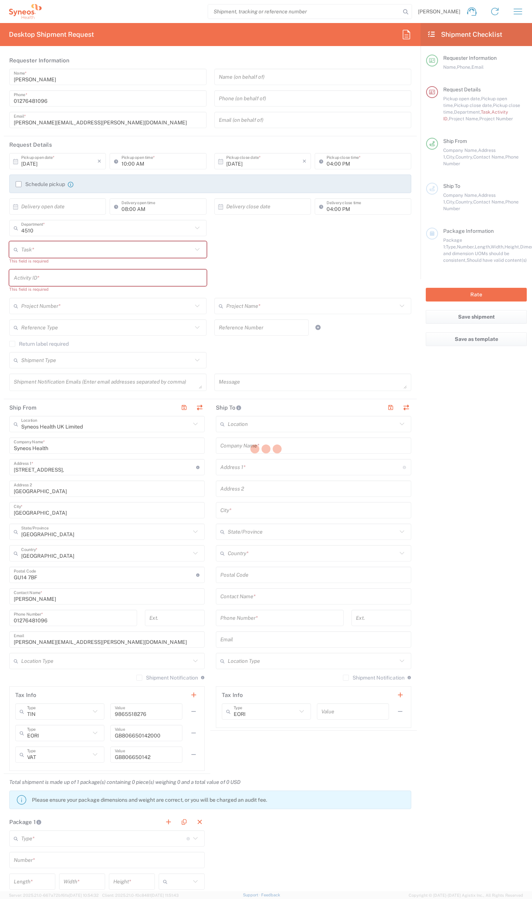
type input "[GEOGRAPHIC_DATA]"
type input "G627AL"
type input "[PERSON_NAME]"
type input "0774 744 2295"
type input "Residential/Home"
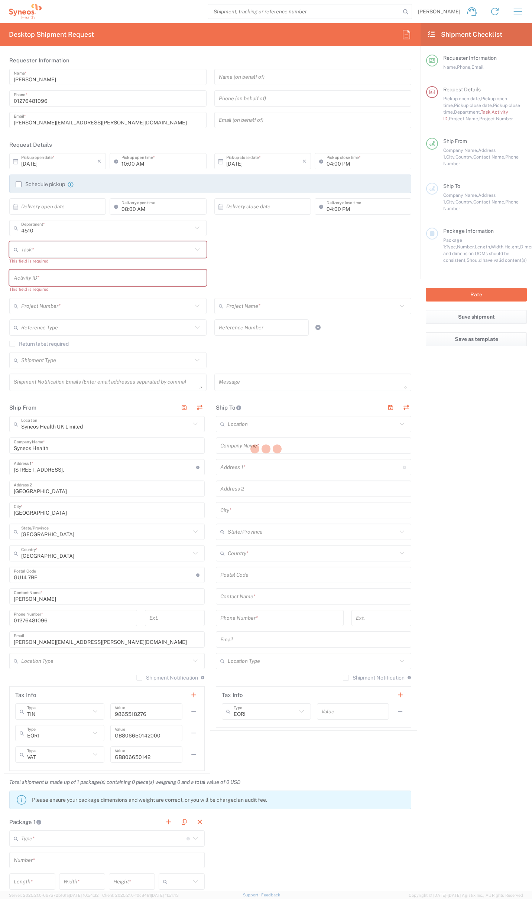
type input "Adult Signature Required"
type input "Sender/Shipper"
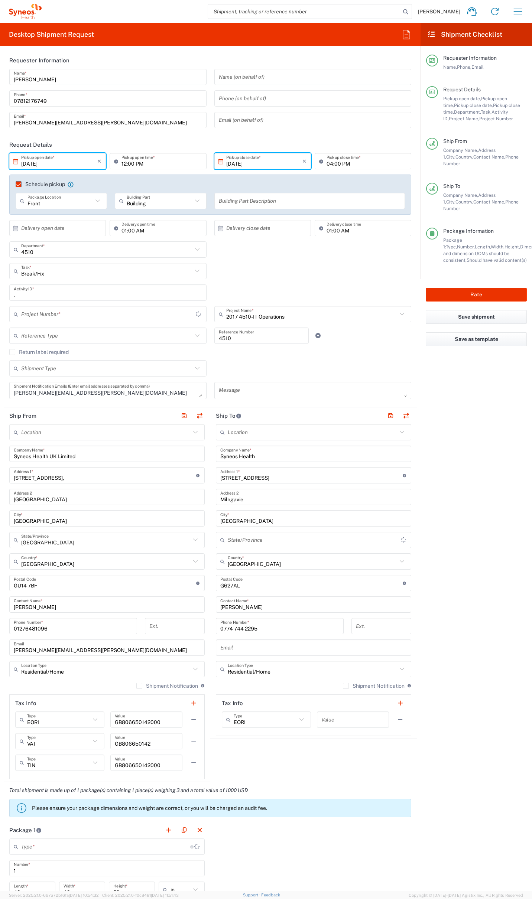
type input "2017.4510_IT_[MEDICAL_DATA]"
type input "Your Packaging"
drag, startPoint x: 221, startPoint y: 476, endPoint x: 183, endPoint y: 471, distance: 38.1
click at [183, 471] on div "Ship From Location [PERSON_NAME] LLC-[GEOGRAPHIC_DATA] [GEOGRAPHIC_DATA] [GEOGR…" at bounding box center [210, 594] width 413 height 375
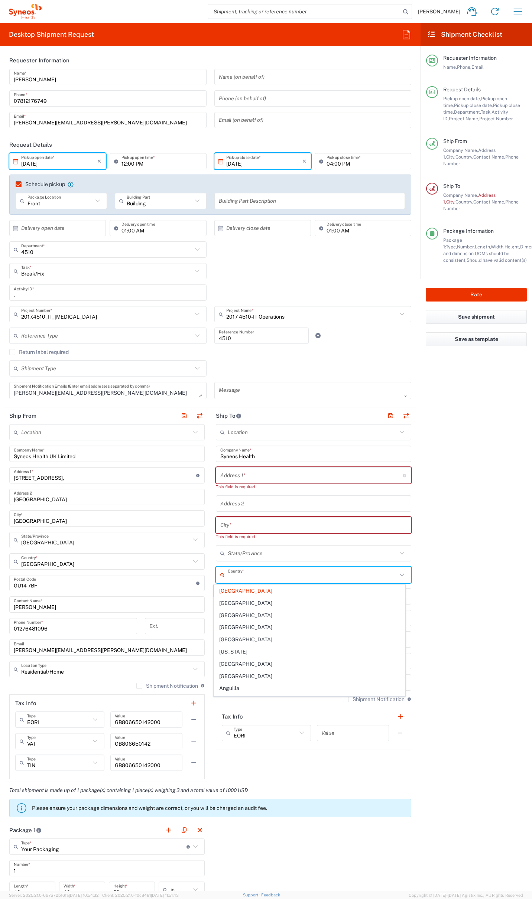
type input "[GEOGRAPHIC_DATA]"
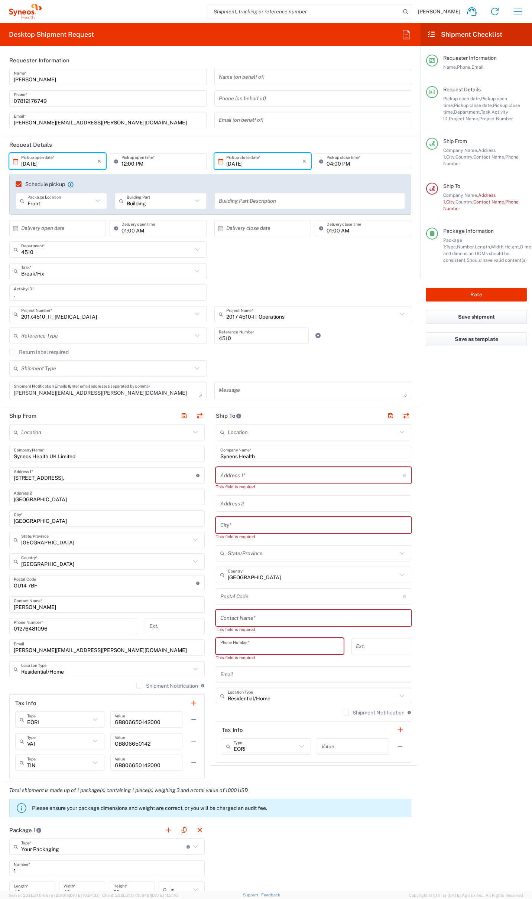
paste input "[PERSON_NAME]"
type input "[PERSON_NAME]"
click at [241, 623] on input "text" at bounding box center [313, 617] width 186 height 13
paste input "[PERSON_NAME]"
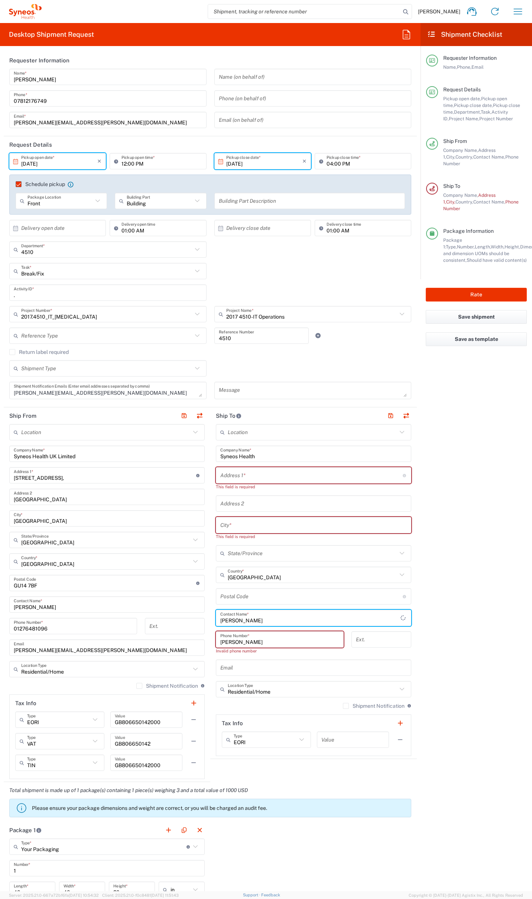
type input "[PERSON_NAME]"
drag, startPoint x: 252, startPoint y: 644, endPoint x: 172, endPoint y: 638, distance: 80.4
click at [172, 638] on div "Ship From Location [PERSON_NAME] LLC-[GEOGRAPHIC_DATA] [GEOGRAPHIC_DATA] [GEOGR…" at bounding box center [210, 594] width 413 height 375
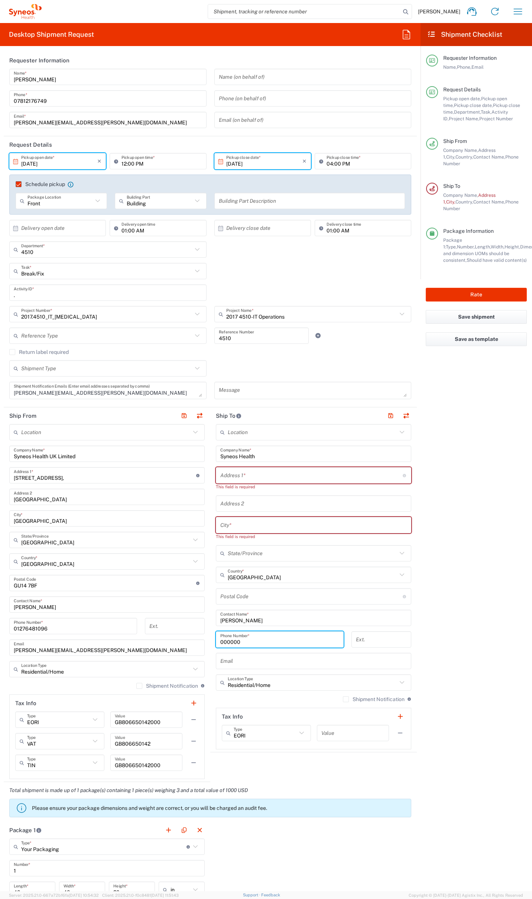
type input "000000"
click at [261, 660] on input "text" at bounding box center [313, 660] width 186 height 13
paste input "[EMAIL_ADDRESS][DOMAIN_NAME]"
type input "[EMAIL_ADDRESS][DOMAIN_NAME]"
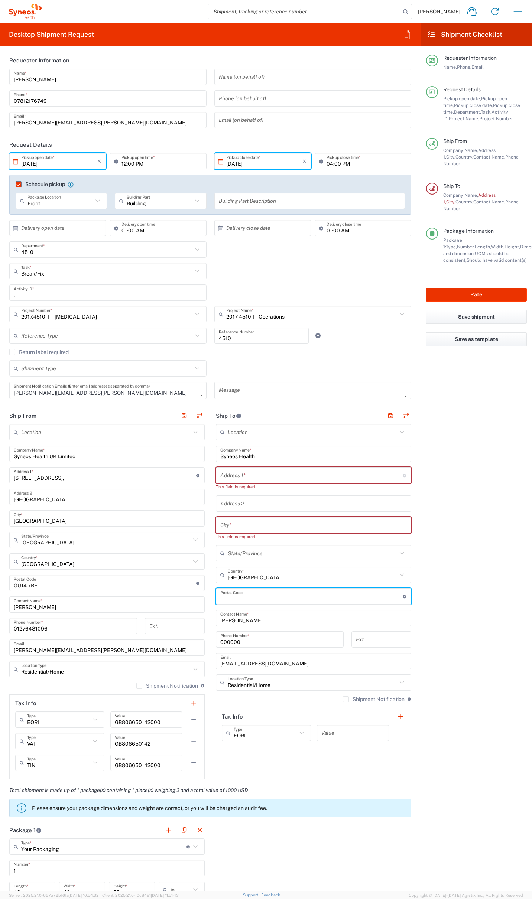
drag, startPoint x: 256, startPoint y: 595, endPoint x: 279, endPoint y: 600, distance: 23.4
click at [257, 595] on input "undefined" at bounding box center [311, 596] width 182 height 13
click at [246, 596] on input "undefined" at bounding box center [311, 596] width 182 height 13
paste input "RH15 0UQ"
type input "RH15 0UQ"
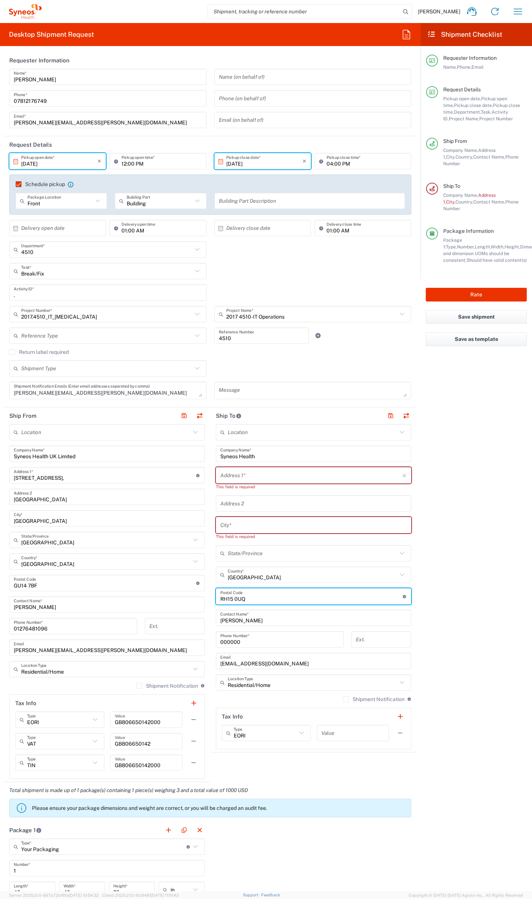
click at [229, 526] on input "text" at bounding box center [313, 525] width 186 height 13
paste input "[GEOGRAPHIC_DATA]"
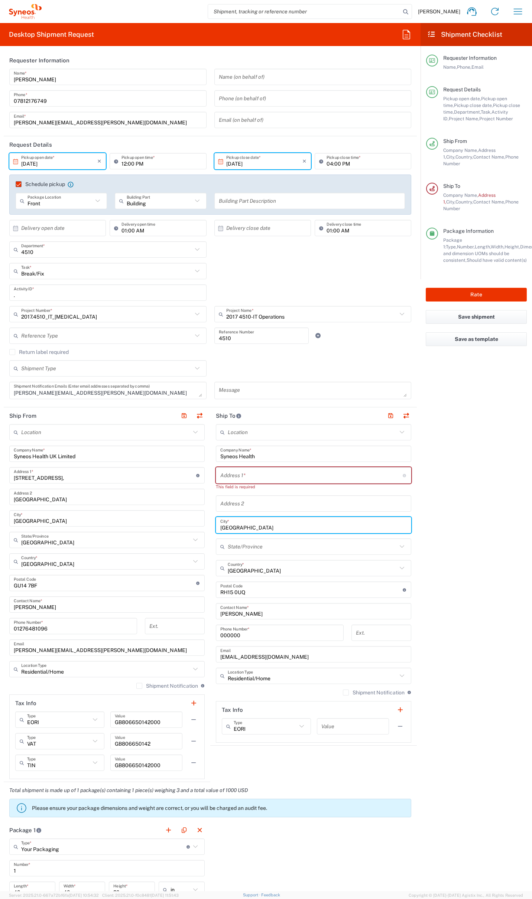
type input "[GEOGRAPHIC_DATA]"
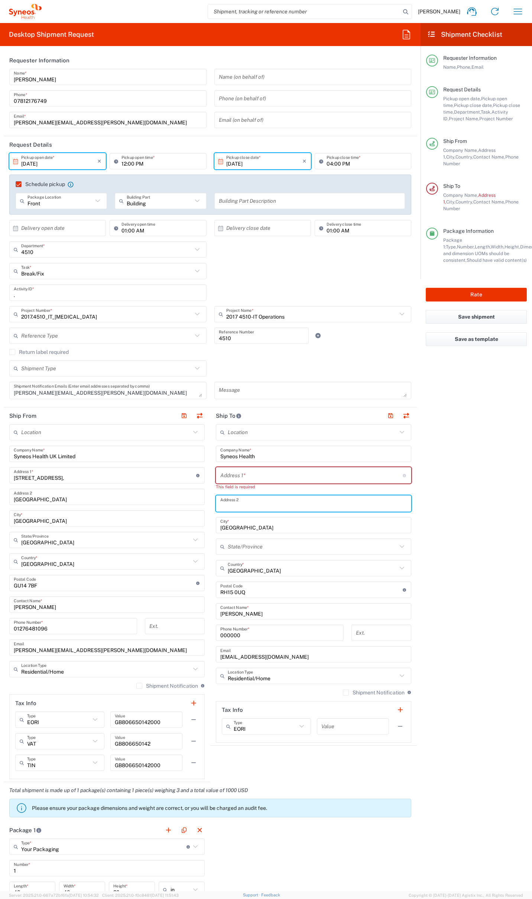
click at [245, 504] on input "text" at bounding box center [313, 503] width 186 height 13
paste input "[PERSON_NAME] [PERSON_NAME]"
type input "[PERSON_NAME] [PERSON_NAME]"
click at [290, 471] on input "text" at bounding box center [311, 475] width 182 height 13
paste input "[STREET_ADDRESS]"
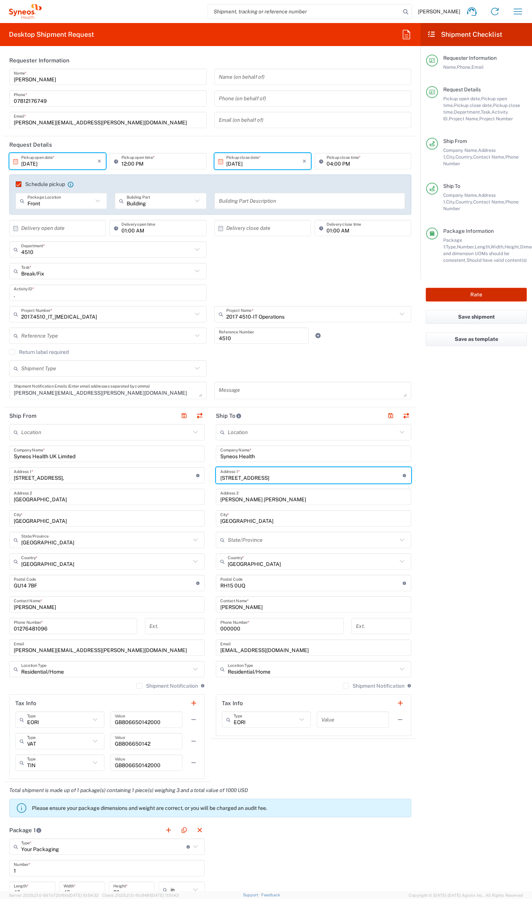
type input "[STREET_ADDRESS]"
click at [466, 288] on button "Rate" at bounding box center [475, 295] width 101 height 14
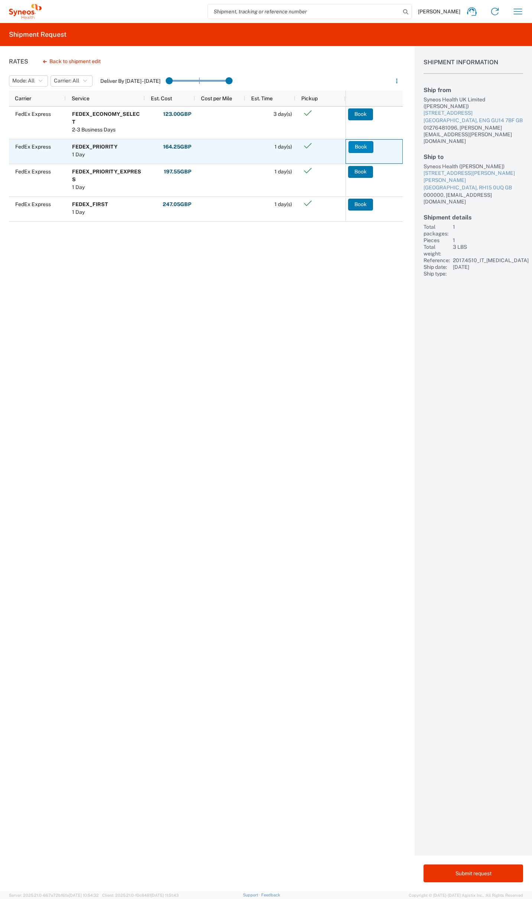
click at [365, 144] on button "Book" at bounding box center [360, 147] width 25 height 12
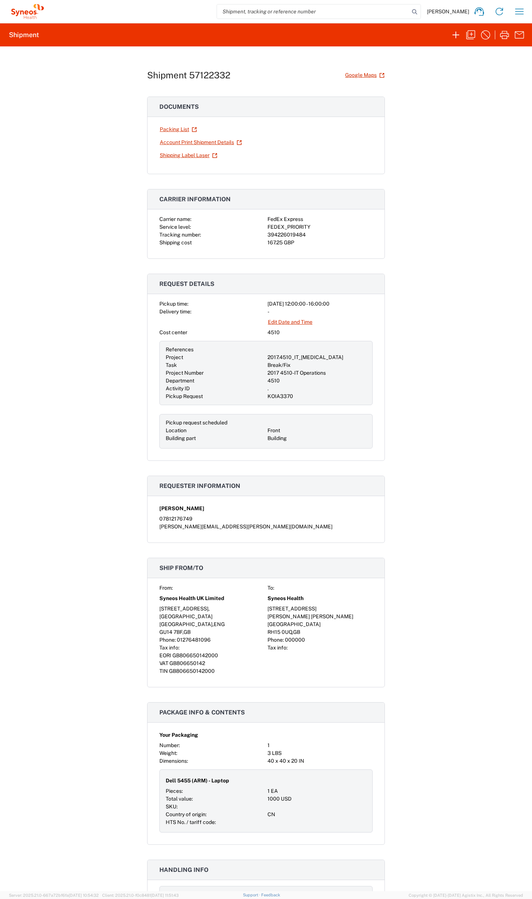
click at [280, 233] on div "394226019484" at bounding box center [319, 235] width 105 height 8
click at [325, 243] on div "167.25 GBP" at bounding box center [319, 243] width 105 height 8
click at [187, 154] on link "Shipping Label Laser" at bounding box center [188, 155] width 58 height 13
click at [272, 236] on div "394226019484" at bounding box center [319, 235] width 105 height 8
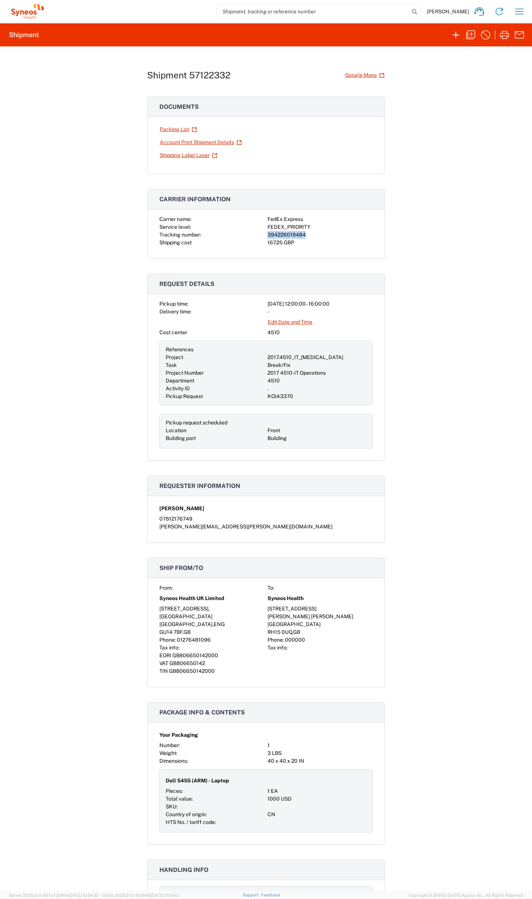
click at [272, 236] on div "394226019484" at bounding box center [319, 235] width 105 height 8
copy div "394226019484"
click at [455, 32] on icon "button" at bounding box center [455, 35] width 7 height 7
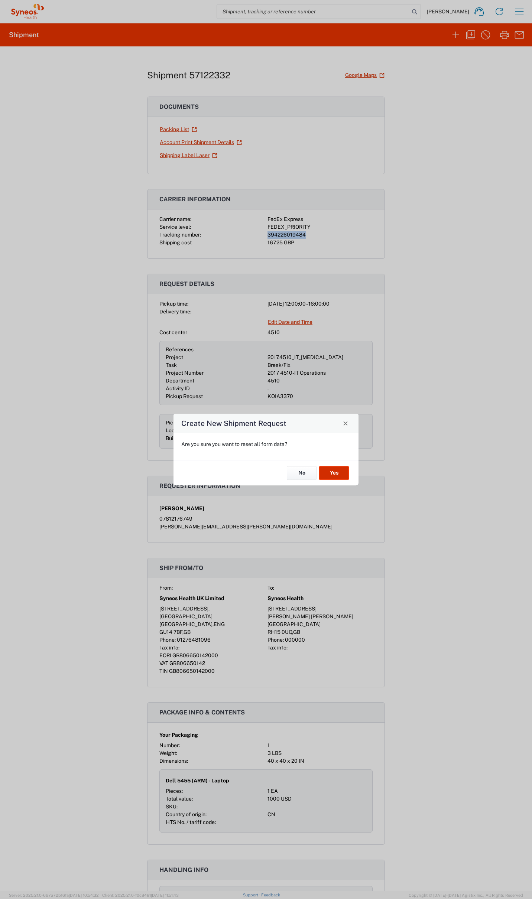
click at [332, 471] on button "Yes" at bounding box center [334, 473] width 30 height 14
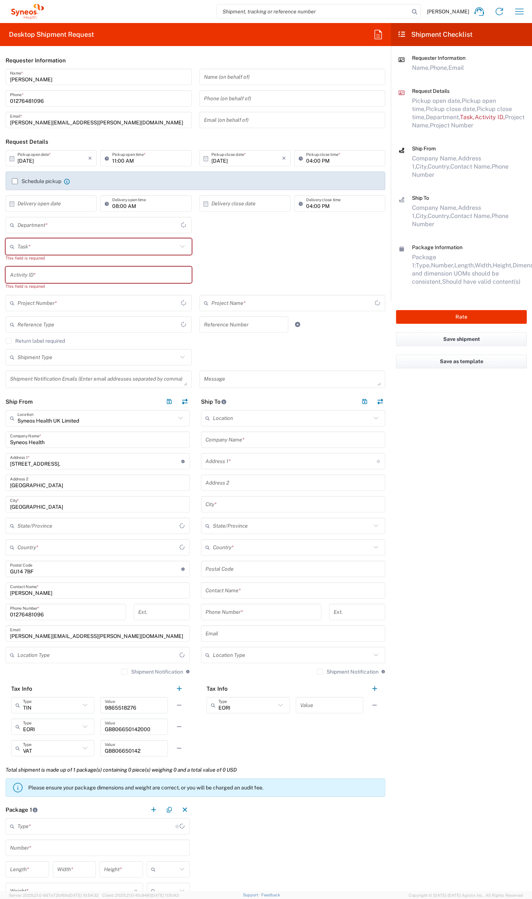
type input "4510"
type input "[GEOGRAPHIC_DATA]"
click at [378, 34] on icon "button" at bounding box center [378, 35] width 12 height 12
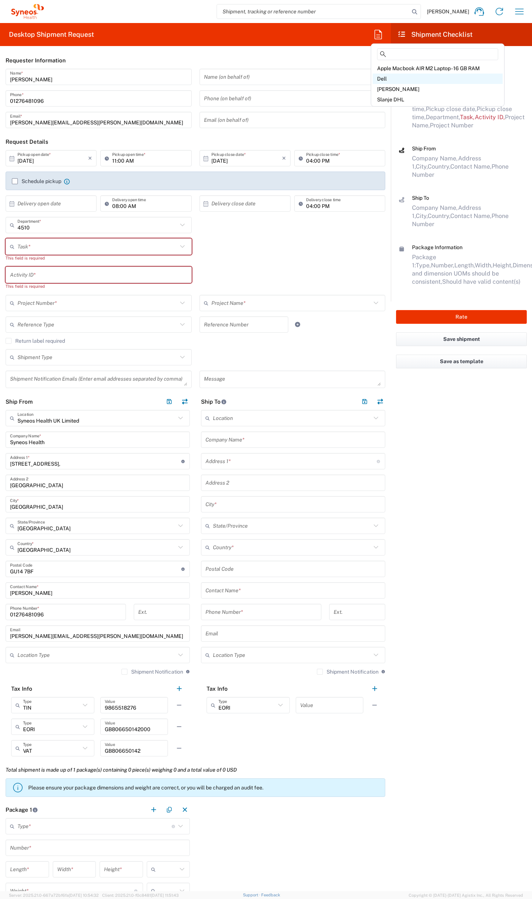
click at [388, 77] on div "Dell" at bounding box center [437, 79] width 130 height 10
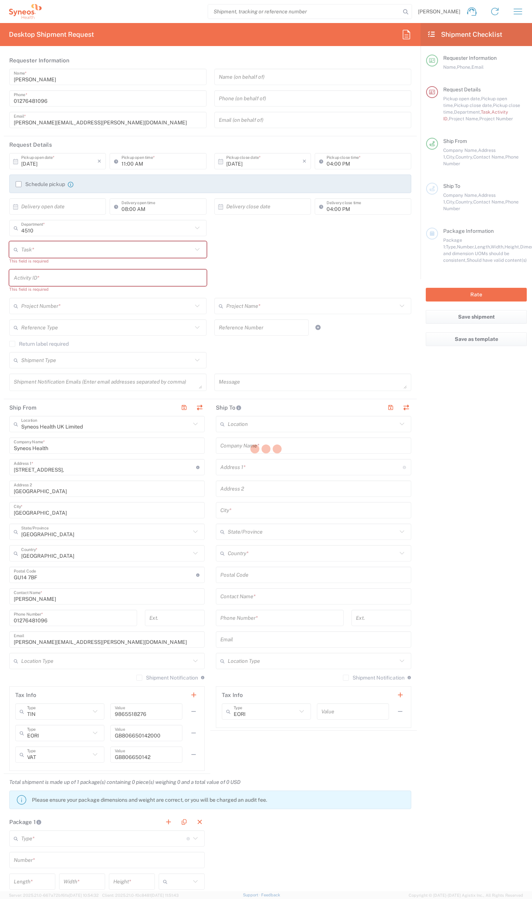
type input "07812176749"
type input "12:00 PM"
type input "01:00 AM"
type input "Break/Fix"
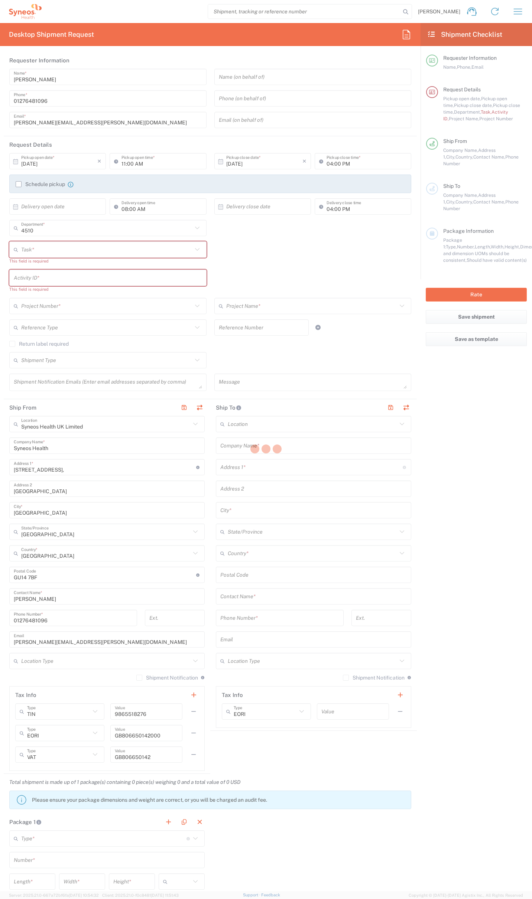
type input "."
type input "2017 4510-IT Operations"
type input "4510"
type textarea "[PERSON_NAME][EMAIL_ADDRESS][PERSON_NAME][DOMAIN_NAME]"
type input "Syneos Health UK Limited"
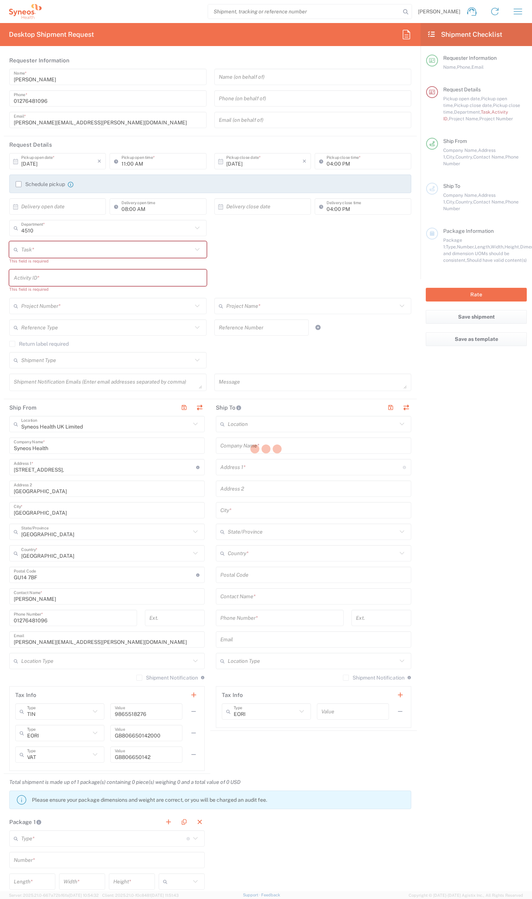
type input "Residential/Home"
type input "Syneos Health"
type input "[STREET_ADDRESS]"
type input "Milngavie"
type input "[GEOGRAPHIC_DATA]"
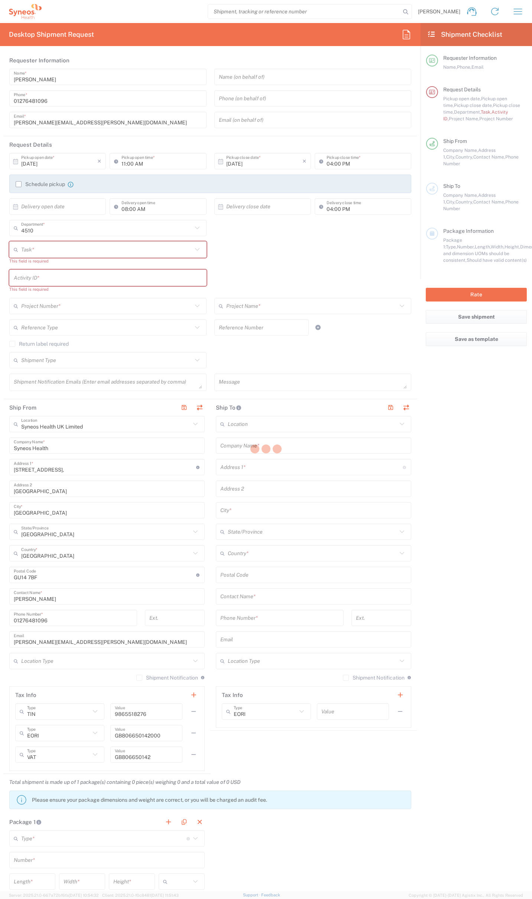
type input "[GEOGRAPHIC_DATA]"
type input "G627AL"
type input "[PERSON_NAME]"
type input "0774 744 2295"
type input "Residential/Home"
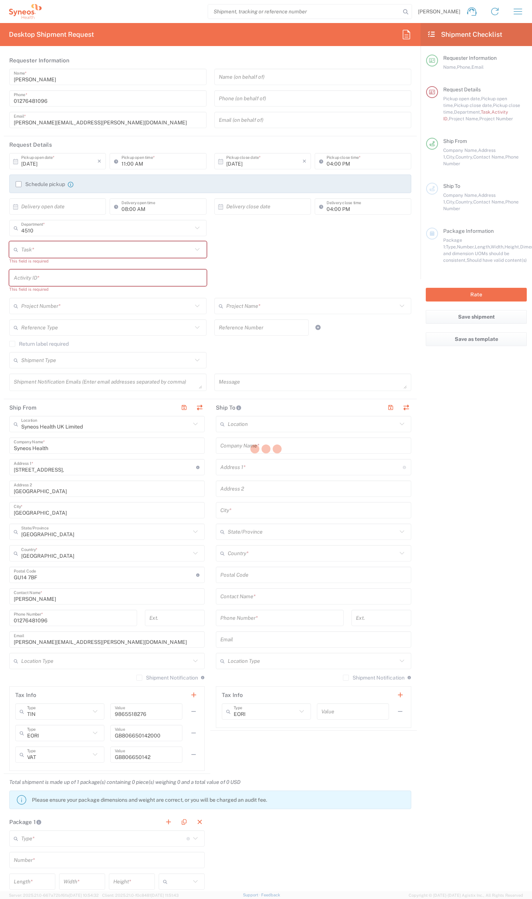
type input "Adult Signature Required"
type input "Sender/Shipper"
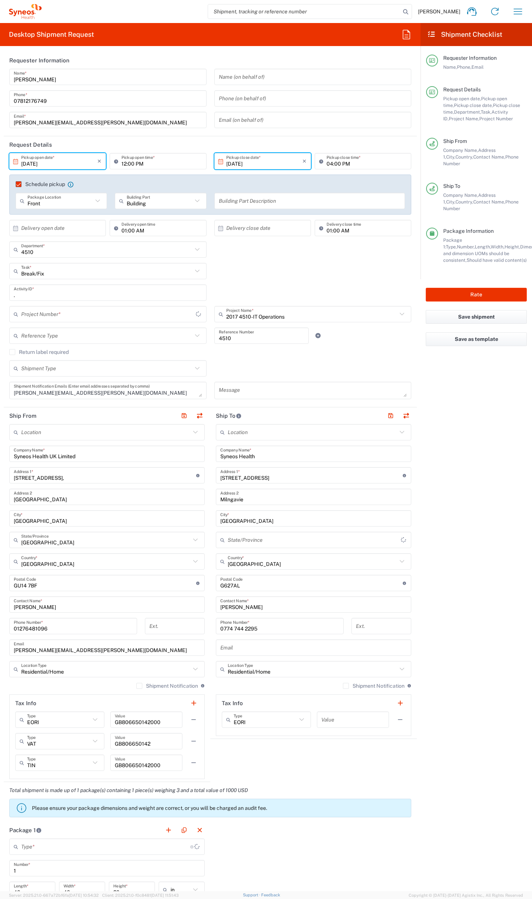
type input "Your Packaging"
type input "2017.4510_IT_[MEDICAL_DATA]"
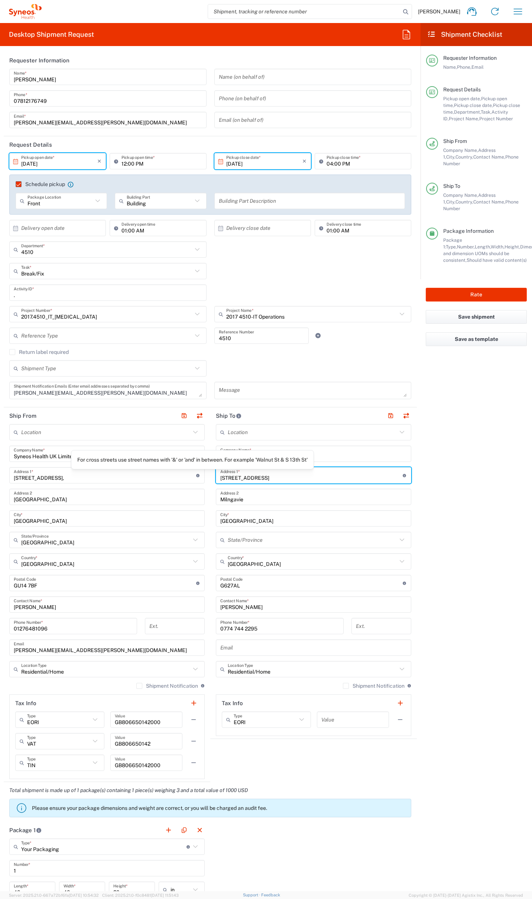
drag, startPoint x: 250, startPoint y: 480, endPoint x: 190, endPoint y: 473, distance: 59.8
click at [190, 473] on div "Ship From Location [PERSON_NAME] LLC-[GEOGRAPHIC_DATA] [GEOGRAPHIC_DATA] [GEOGR…" at bounding box center [210, 594] width 413 height 375
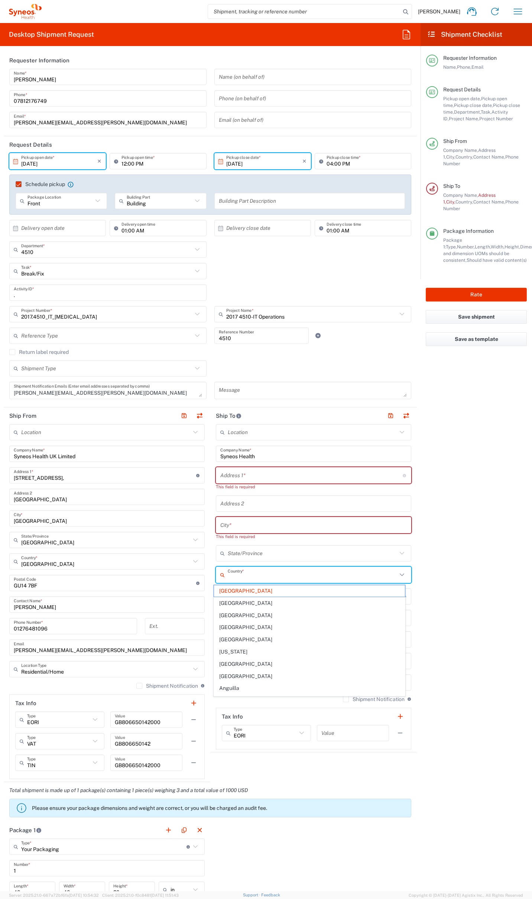
type input "[GEOGRAPHIC_DATA]"
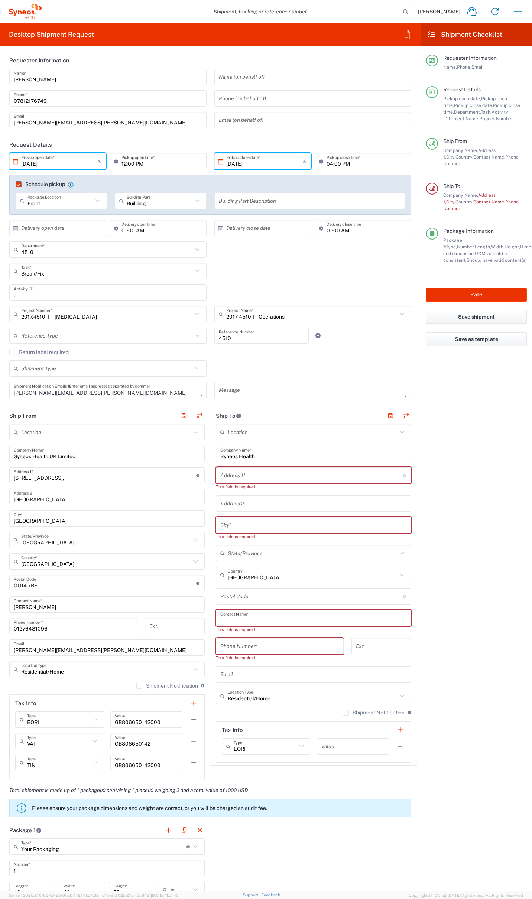
click at [249, 621] on input "text" at bounding box center [313, 617] width 186 height 13
paste input "[PERSON_NAME]"
click at [230, 638] on input "tel" at bounding box center [279, 639] width 119 height 13
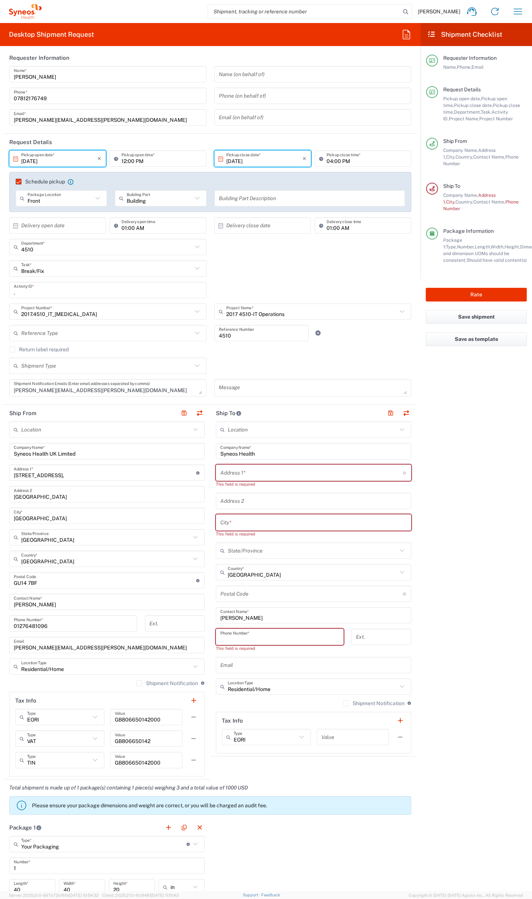
click at [229, 638] on input "tel" at bounding box center [279, 636] width 119 height 13
paste input "7884 77 28 97"
drag, startPoint x: 253, startPoint y: 653, endPoint x: 252, endPoint y: 656, distance: 3.9
click at [253, 653] on input "text" at bounding box center [313, 658] width 186 height 13
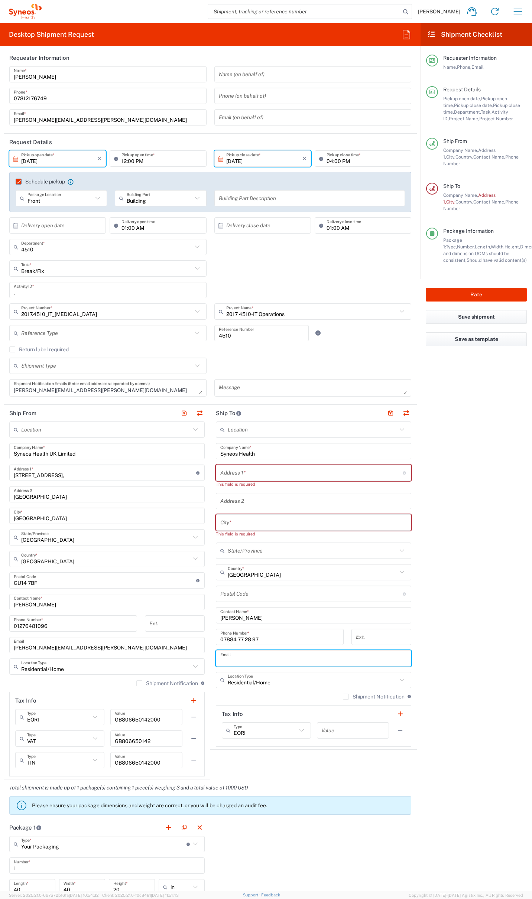
paste input "[PERSON_NAME][EMAIL_ADDRESS][PERSON_NAME][DOMAIN_NAME]"
click at [252, 592] on input "undefined" at bounding box center [311, 593] width 182 height 13
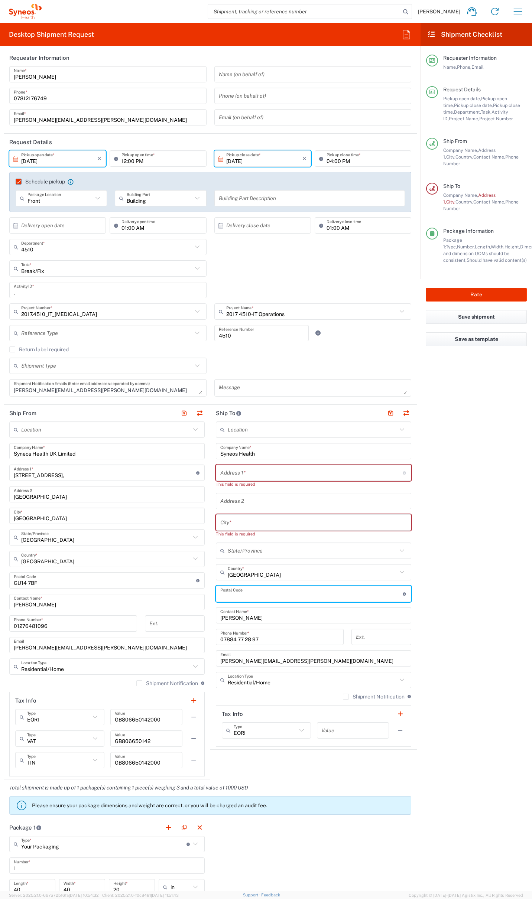
paste input "PO1 3TG"
click at [274, 523] on input "text" at bounding box center [313, 522] width 186 height 13
paste input "[GEOGRAPHIC_DATA]"
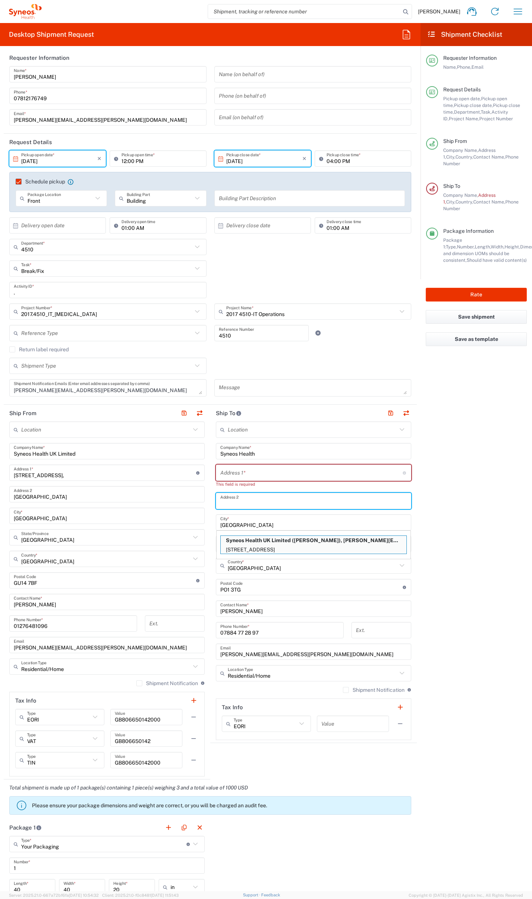
click at [246, 501] on input "text" at bounding box center [313, 500] width 186 height 13
paste input "[GEOGRAPHIC_DATA]"
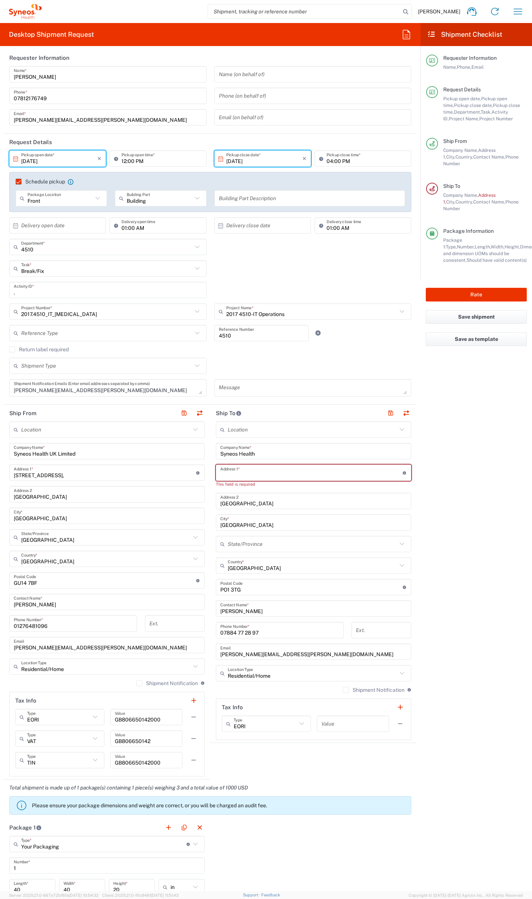
click at [245, 473] on input "text" at bounding box center [311, 472] width 182 height 13
paste input "7 Perseus Terrac"
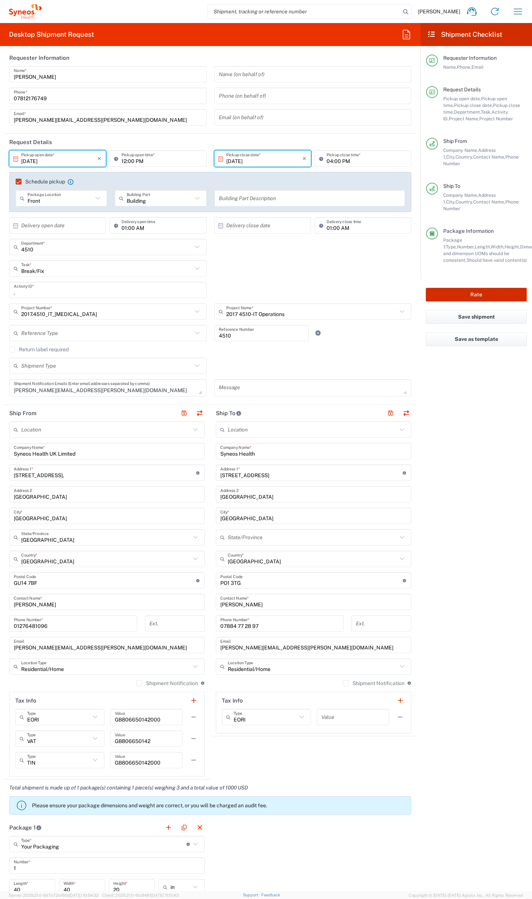
click at [484, 288] on button "Rate" at bounding box center [475, 295] width 101 height 14
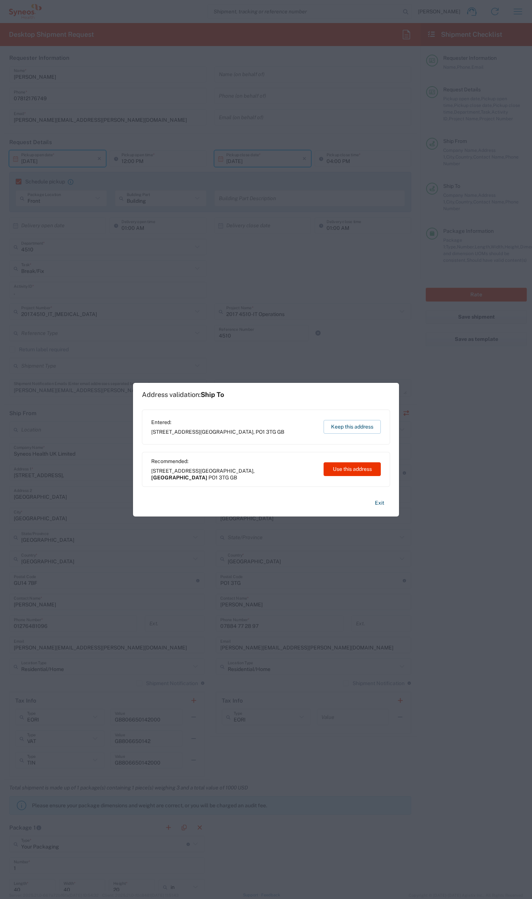
click at [366, 423] on button "Keep this address" at bounding box center [351, 427] width 57 height 14
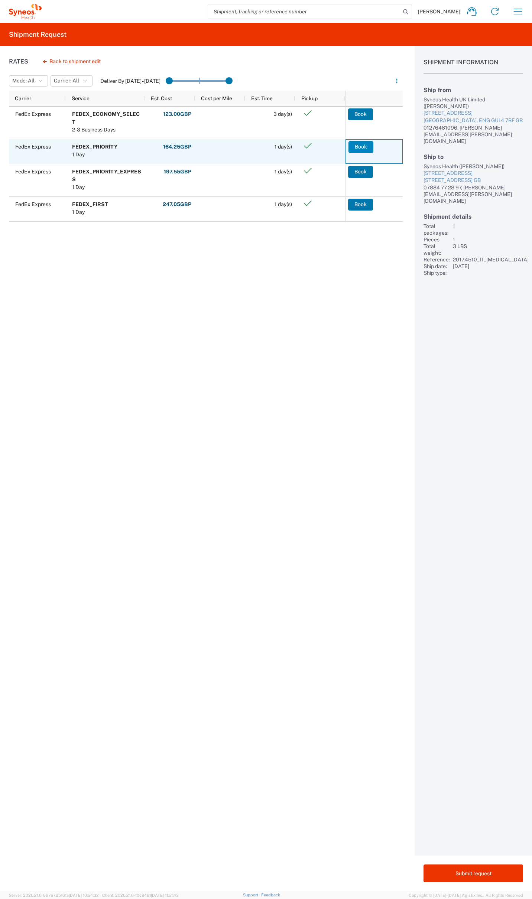
click at [360, 147] on button "Book" at bounding box center [360, 147] width 25 height 12
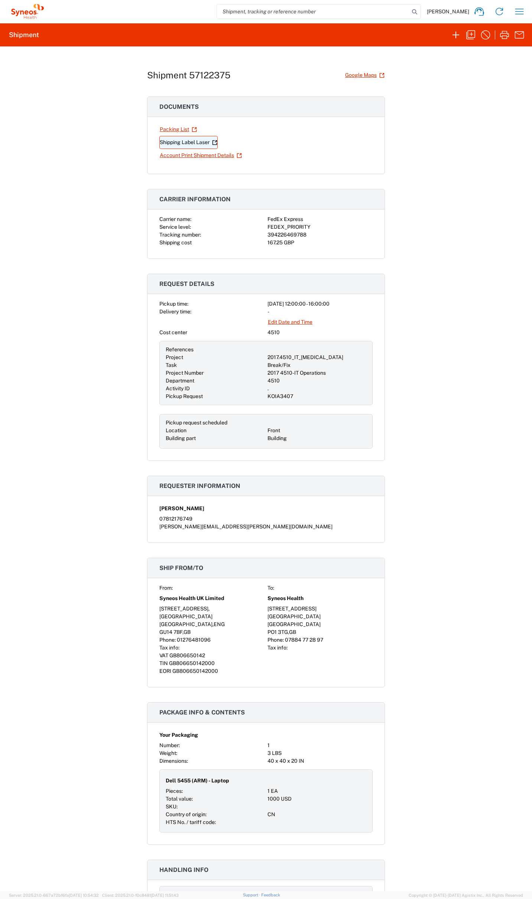
click at [179, 142] on link "Shipping Label Laser" at bounding box center [188, 142] width 58 height 13
click at [456, 34] on icon "button" at bounding box center [456, 35] width 12 height 12
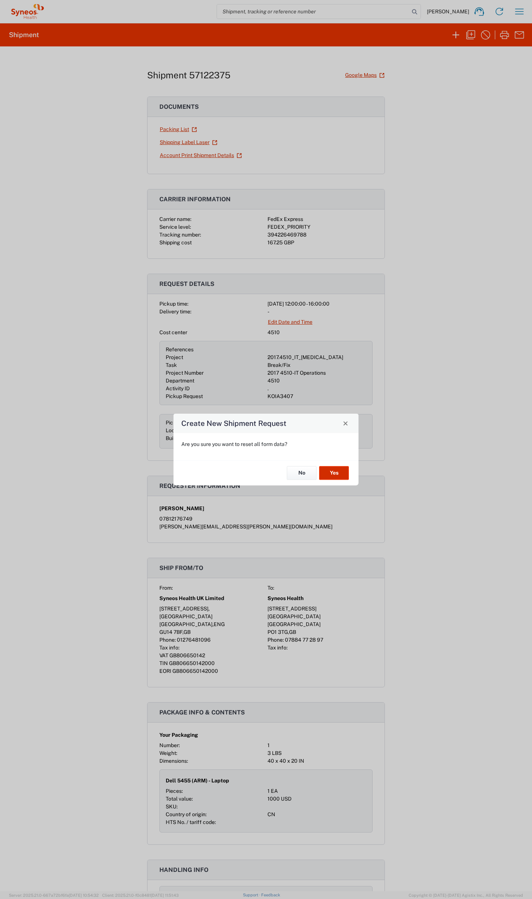
click at [326, 473] on button "Yes" at bounding box center [334, 473] width 30 height 14
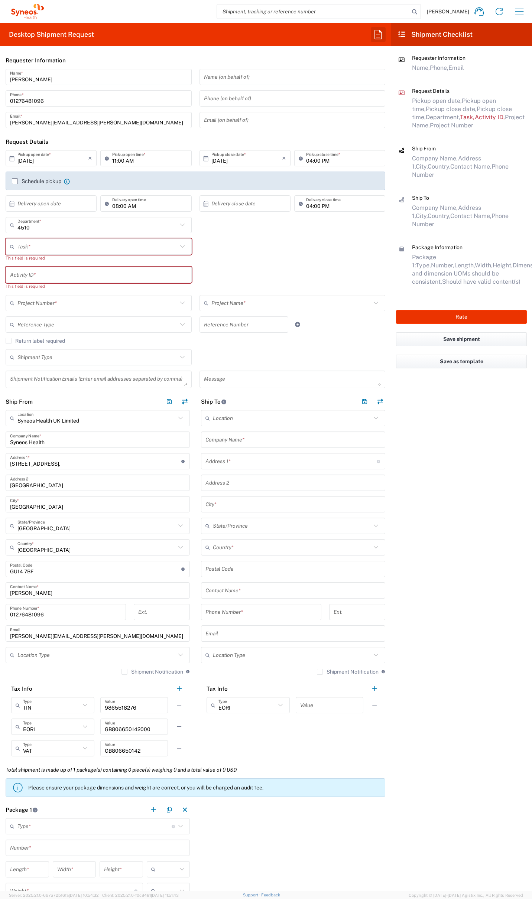
click at [378, 32] on icon "button" at bounding box center [378, 35] width 12 height 12
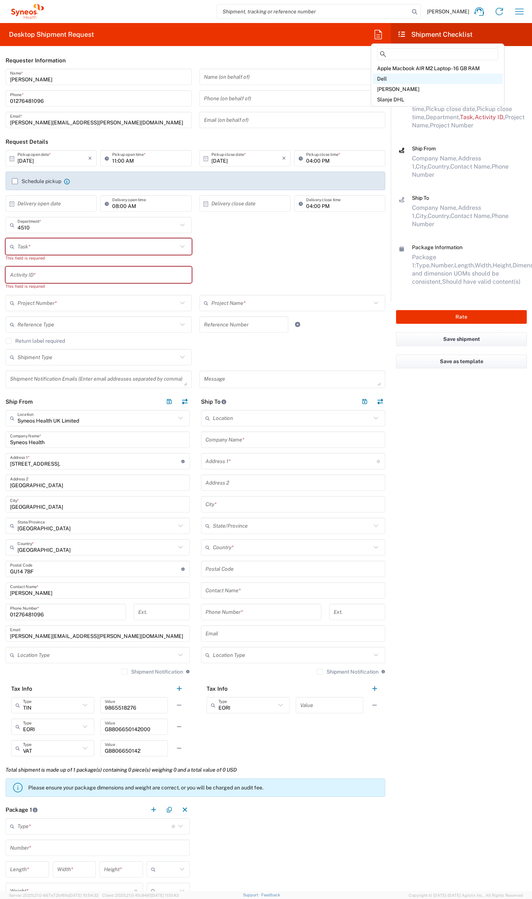
click at [383, 79] on span "Dell" at bounding box center [382, 79] width 10 height 6
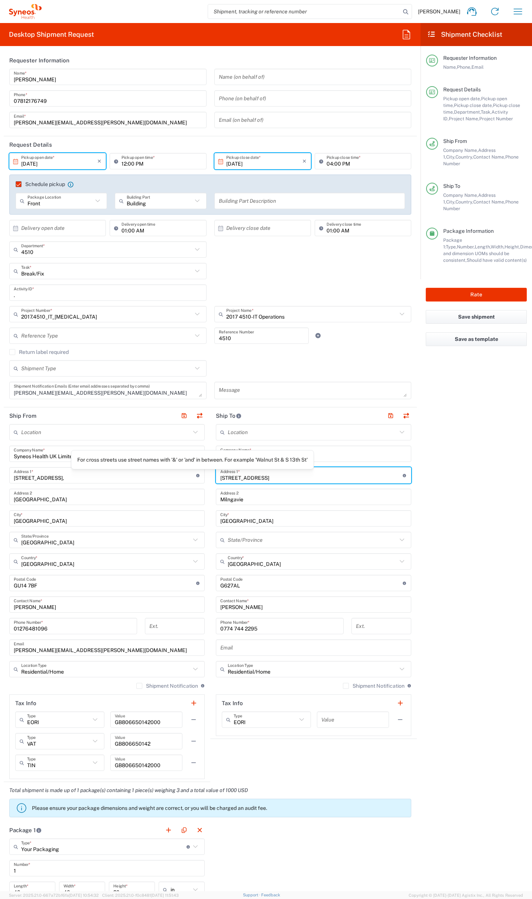
drag, startPoint x: 255, startPoint y: 479, endPoint x: 195, endPoint y: 475, distance: 60.3
click at [195, 475] on div "Ship From Location [PERSON_NAME] LLC-[GEOGRAPHIC_DATA] [GEOGRAPHIC_DATA] [GEOGR…" at bounding box center [210, 594] width 413 height 375
